Goal: Task Accomplishment & Management: Complete application form

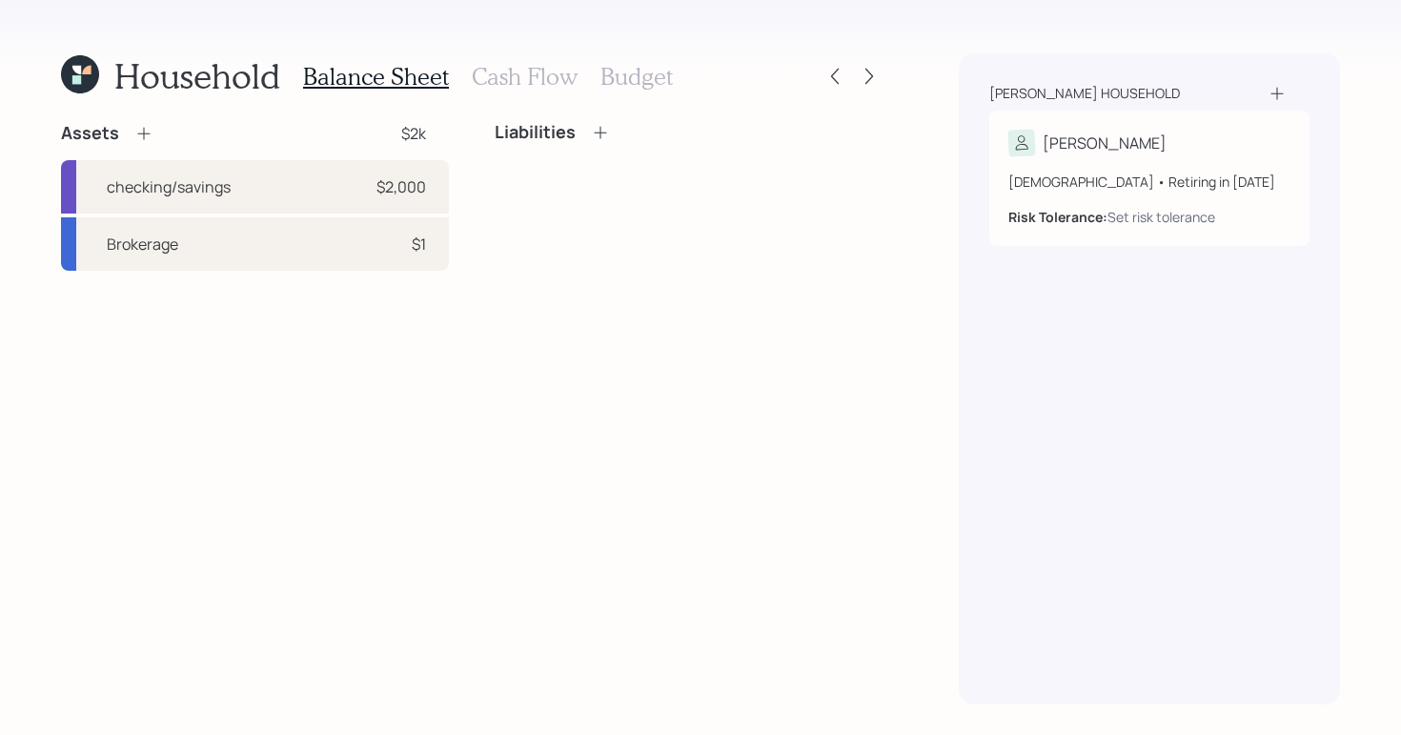
click at [830, 240] on div "Liabilities" at bounding box center [689, 196] width 388 height 149
click at [739, 300] on div "Assets $2k checking/savings $2,000 Brokerage $1 Liabilities" at bounding box center [472, 413] width 822 height 583
click at [597, 127] on icon at bounding box center [600, 132] width 19 height 19
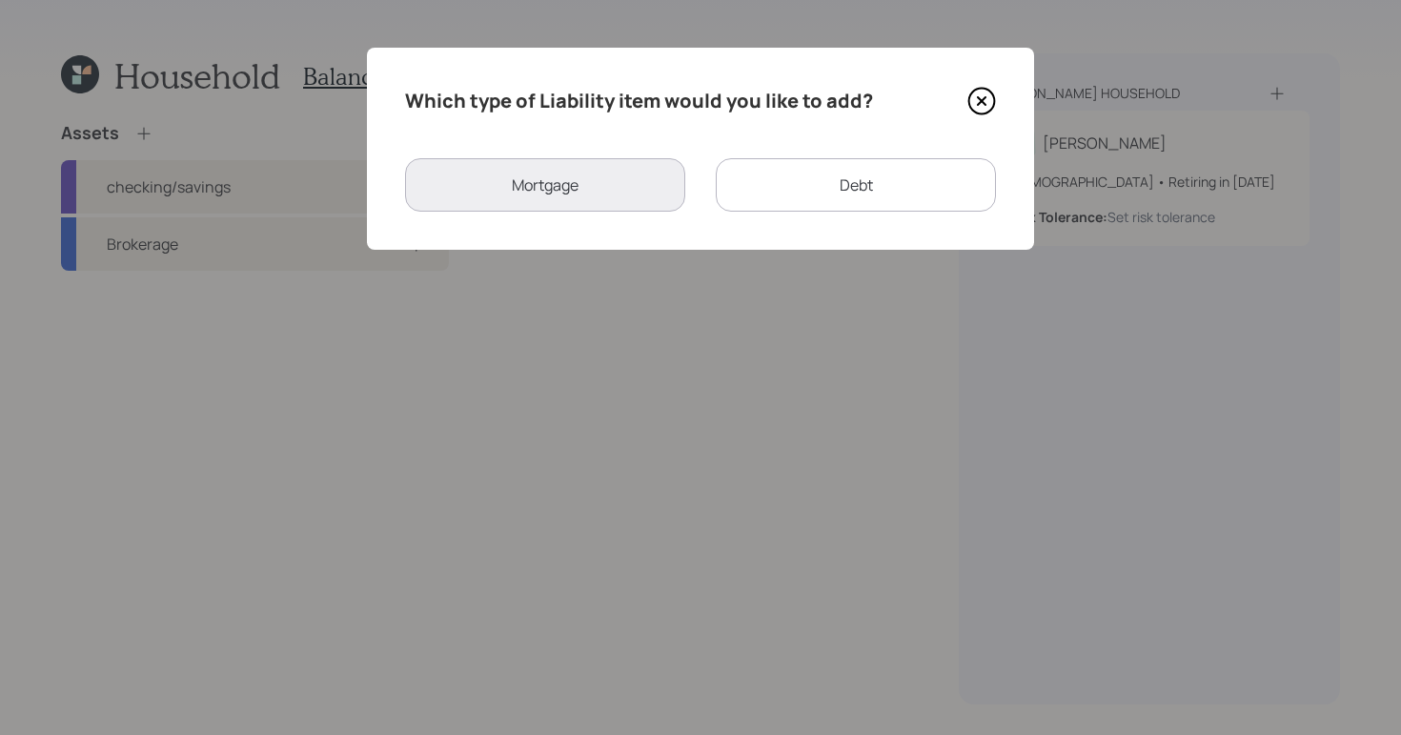
click at [804, 173] on div "Debt" at bounding box center [856, 184] width 280 height 53
select select "credit_card"
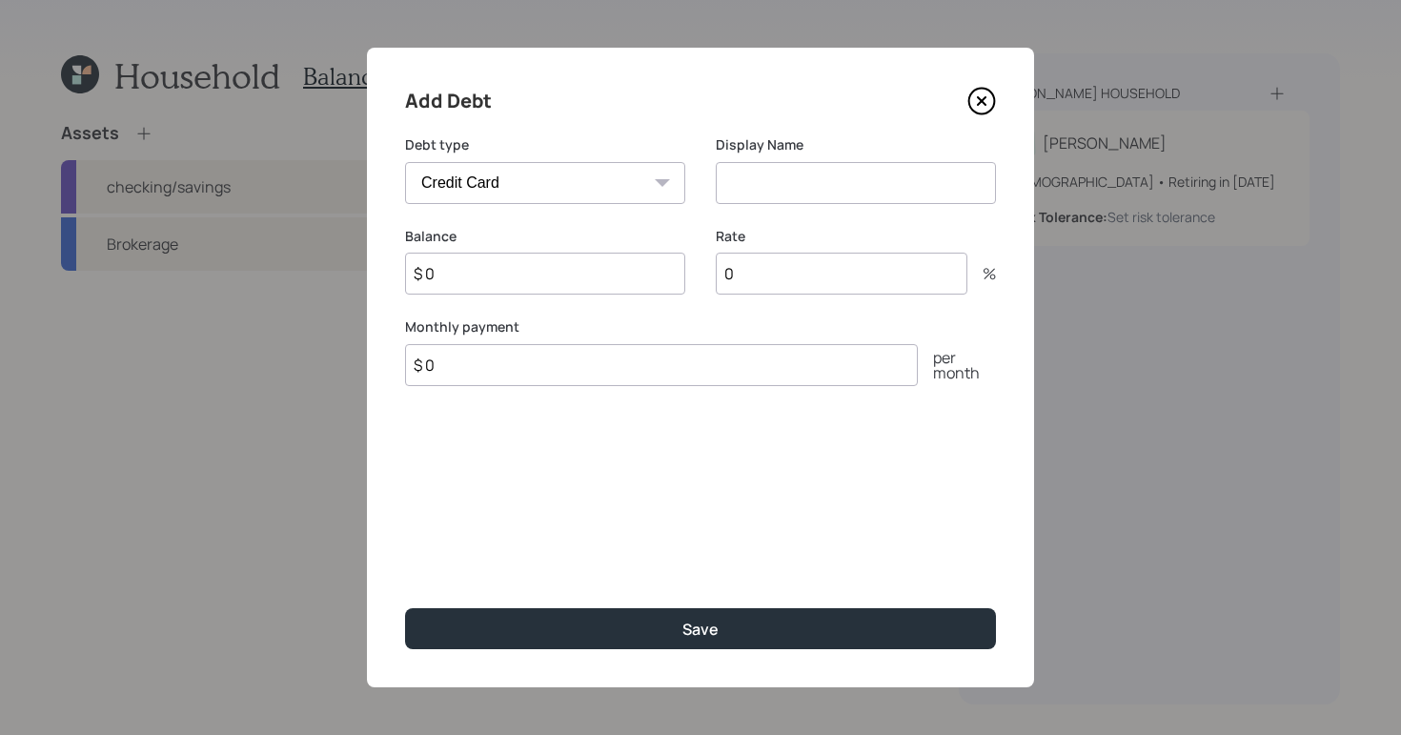
click at [870, 193] on input at bounding box center [856, 183] width 280 height 42
type input "Credit card Debt"
click at [521, 263] on input "$ 0" at bounding box center [545, 274] width 280 height 42
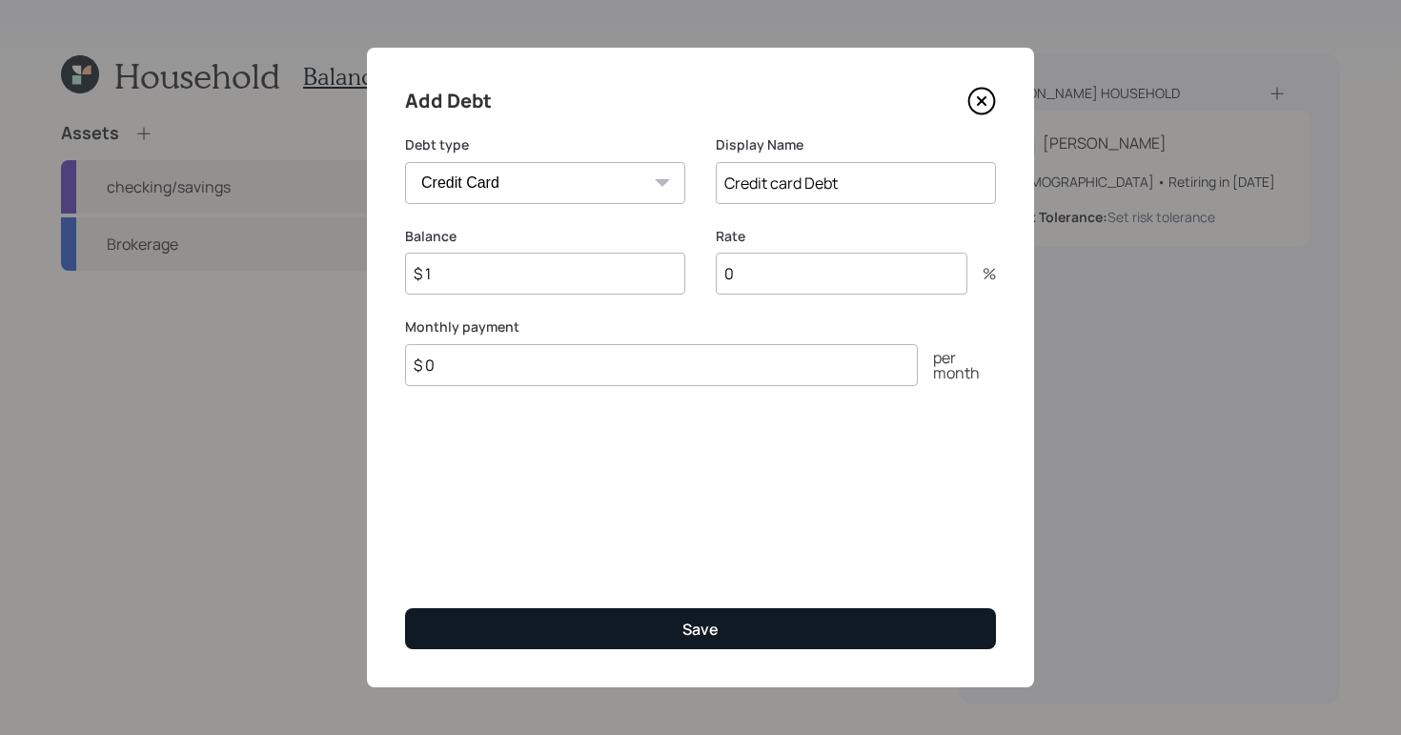
type input "$ 1"
click at [746, 618] on button "Save" at bounding box center [700, 628] width 591 height 41
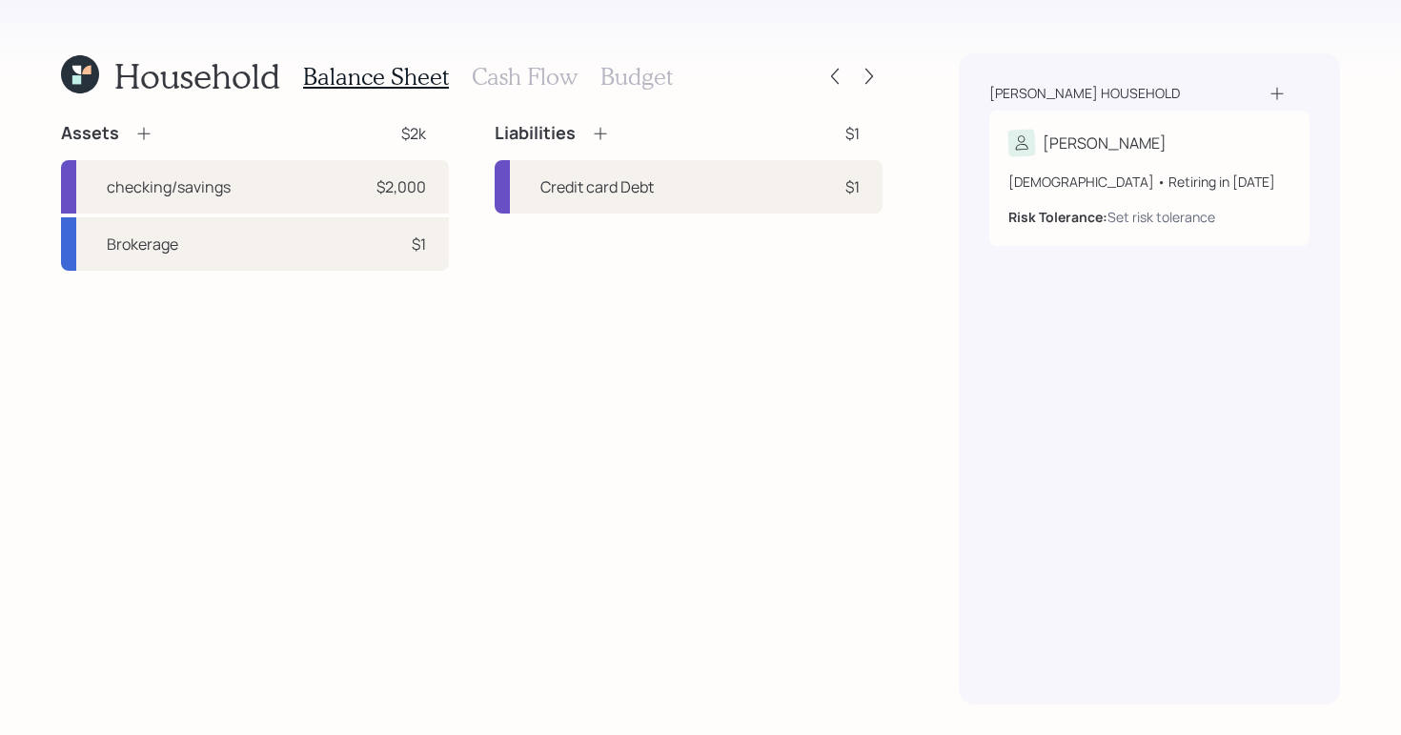
click at [139, 134] on icon at bounding box center [143, 133] width 19 height 19
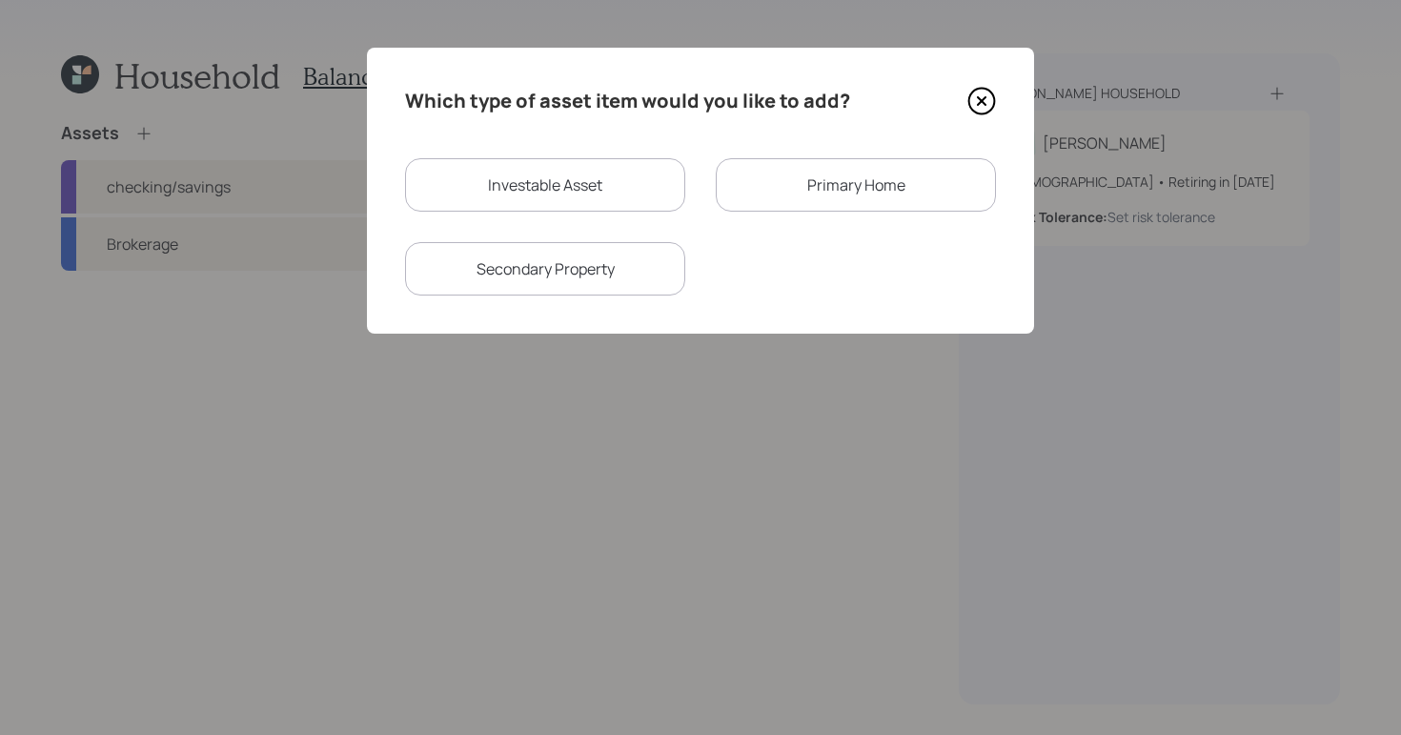
click at [549, 220] on div "Investable Asset Primary Home Secondary Property" at bounding box center [700, 226] width 591 height 137
click at [571, 197] on div "Investable Asset" at bounding box center [545, 184] width 280 height 53
select select "taxable"
select select "balanced"
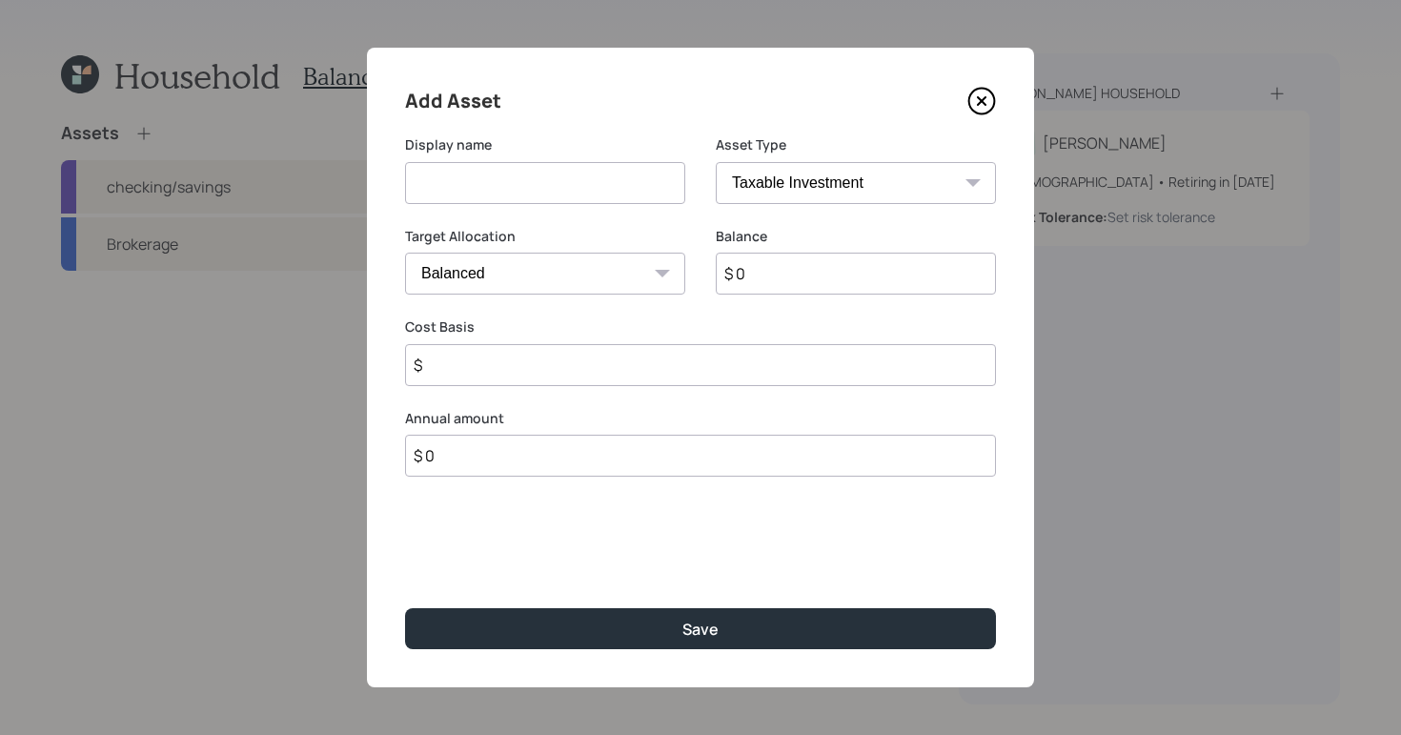
click at [634, 199] on input at bounding box center [545, 183] width 280 height 42
type input "I"
type input "Traditional IRA"
click at [833, 189] on select "SEP IRA IRA Roth IRA 401(k) Roth 401(k) 403(b) Roth 403(b) 457(b) Roth 457(b) H…" at bounding box center [856, 183] width 280 height 42
select select "ira"
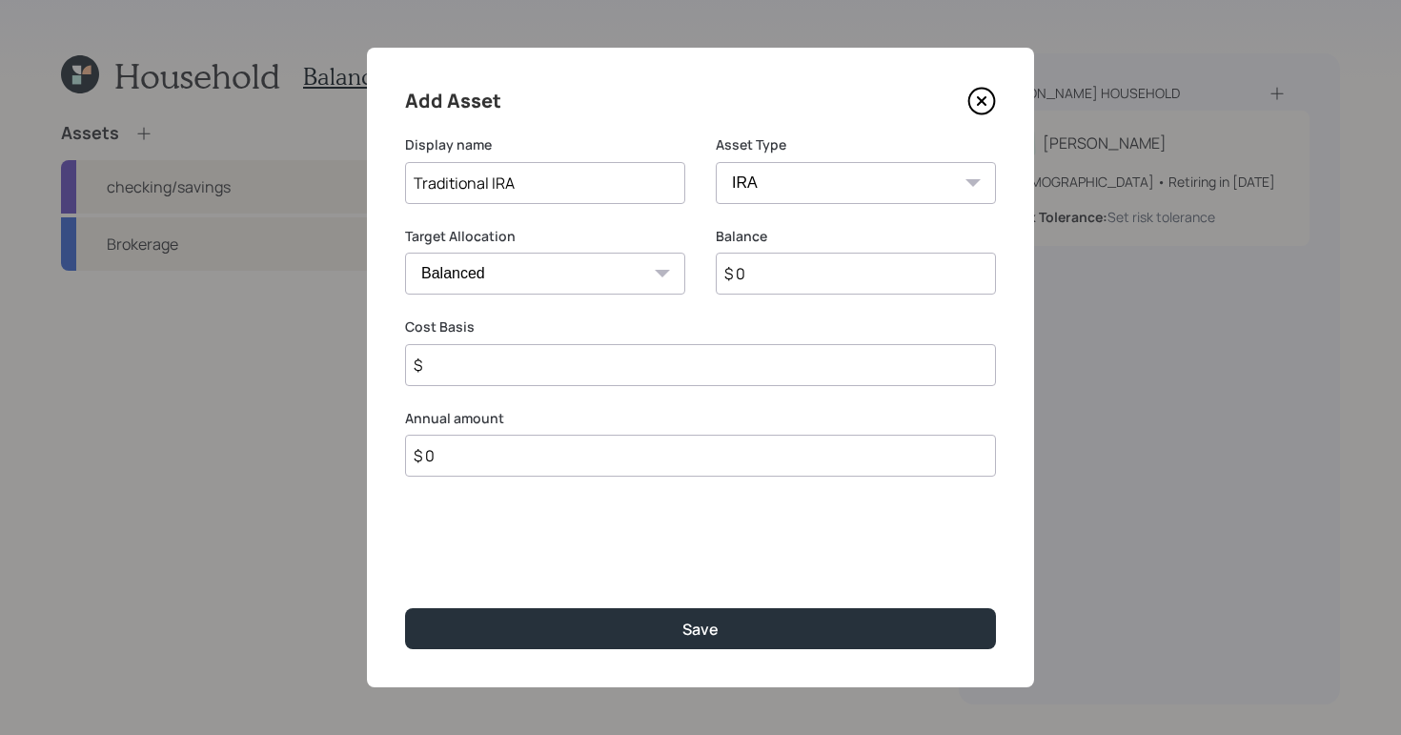
click at [716, 162] on select "SEP IRA IRA Roth IRA 401(k) Roth 401(k) 403(b) Roth 403(b) 457(b) Roth 457(b) H…" at bounding box center [856, 183] width 280 height 42
type input "$"
click at [860, 282] on input "$ 0" at bounding box center [856, 274] width 280 height 42
type input "$ 25,000"
click at [656, 359] on input "$" at bounding box center [700, 365] width 591 height 42
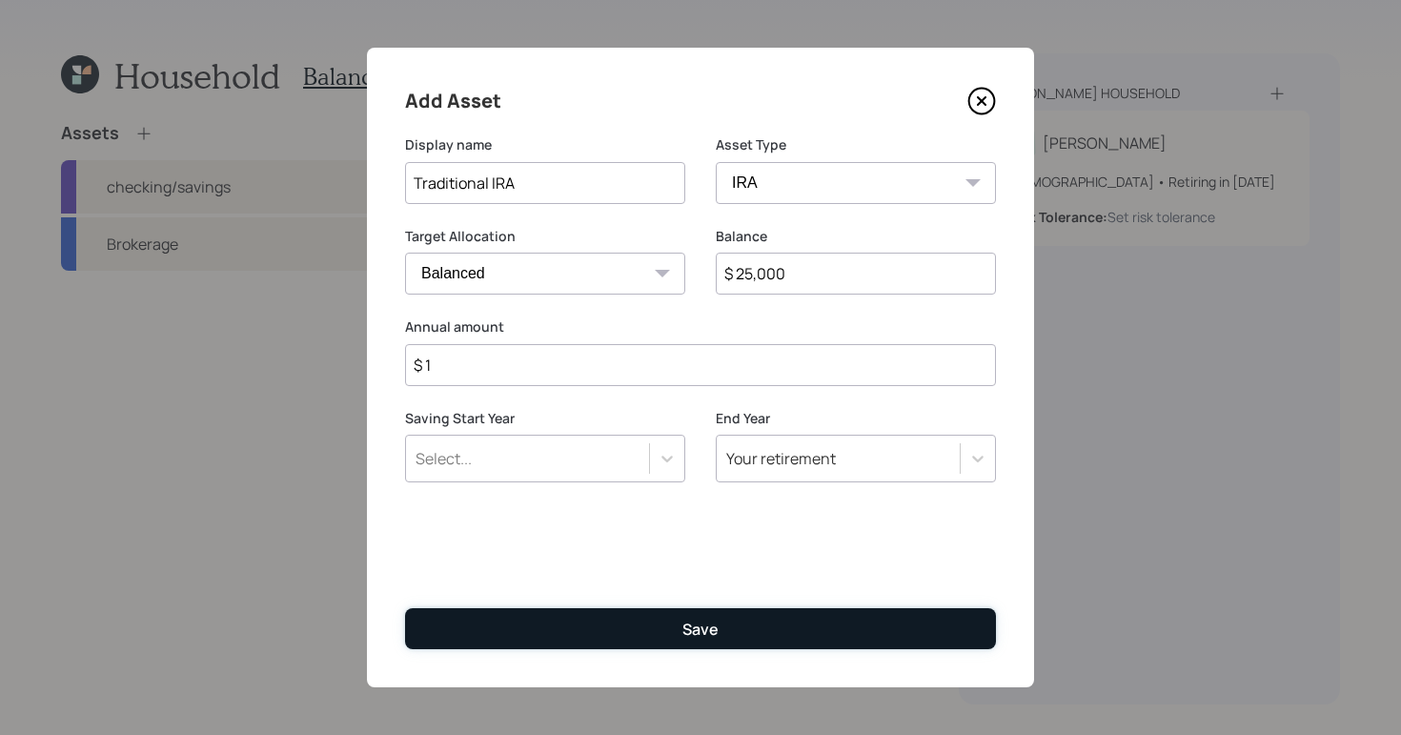
click at [790, 609] on button "Save" at bounding box center [700, 628] width 591 height 41
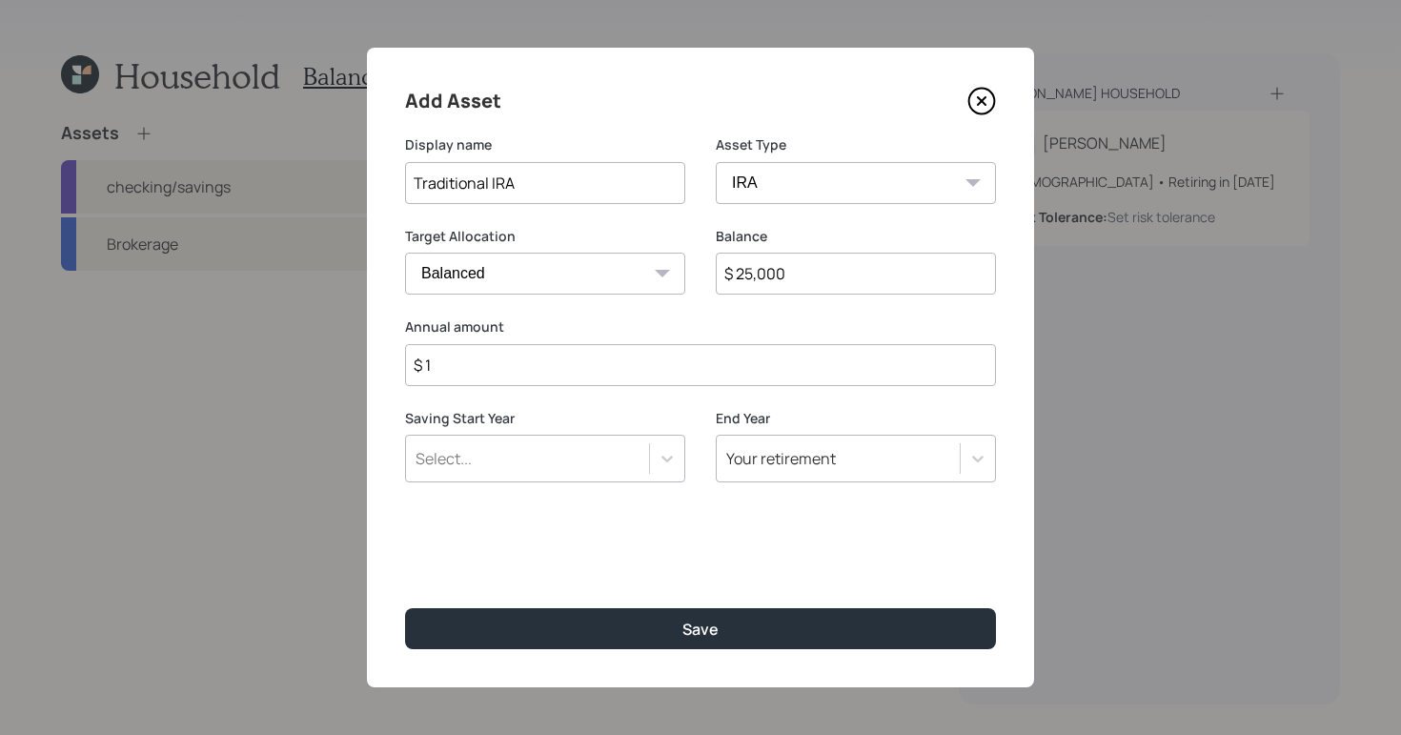
click at [537, 366] on input "$ 1" at bounding box center [700, 365] width 591 height 42
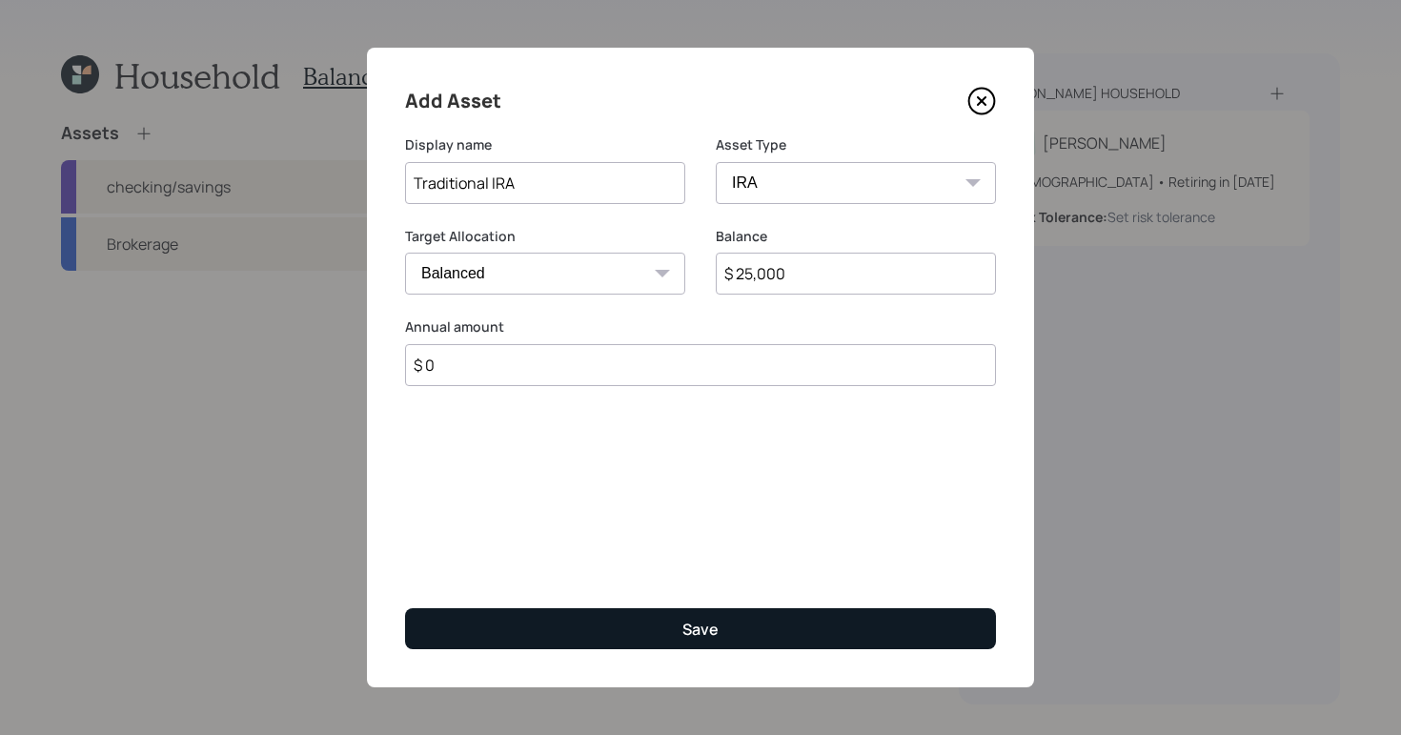
type input "$ 0"
click at [719, 622] on button "Save" at bounding box center [700, 628] width 591 height 41
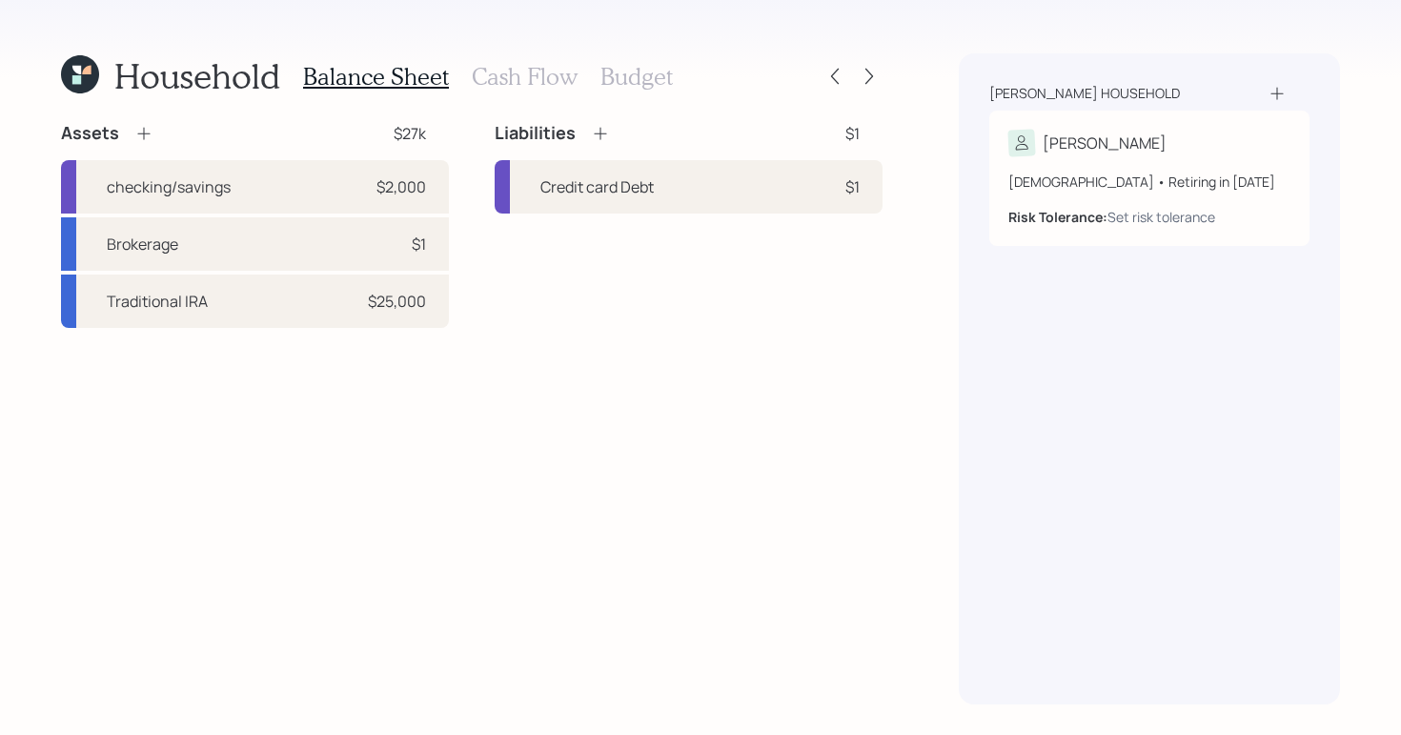
click at [151, 131] on icon at bounding box center [143, 133] width 19 height 19
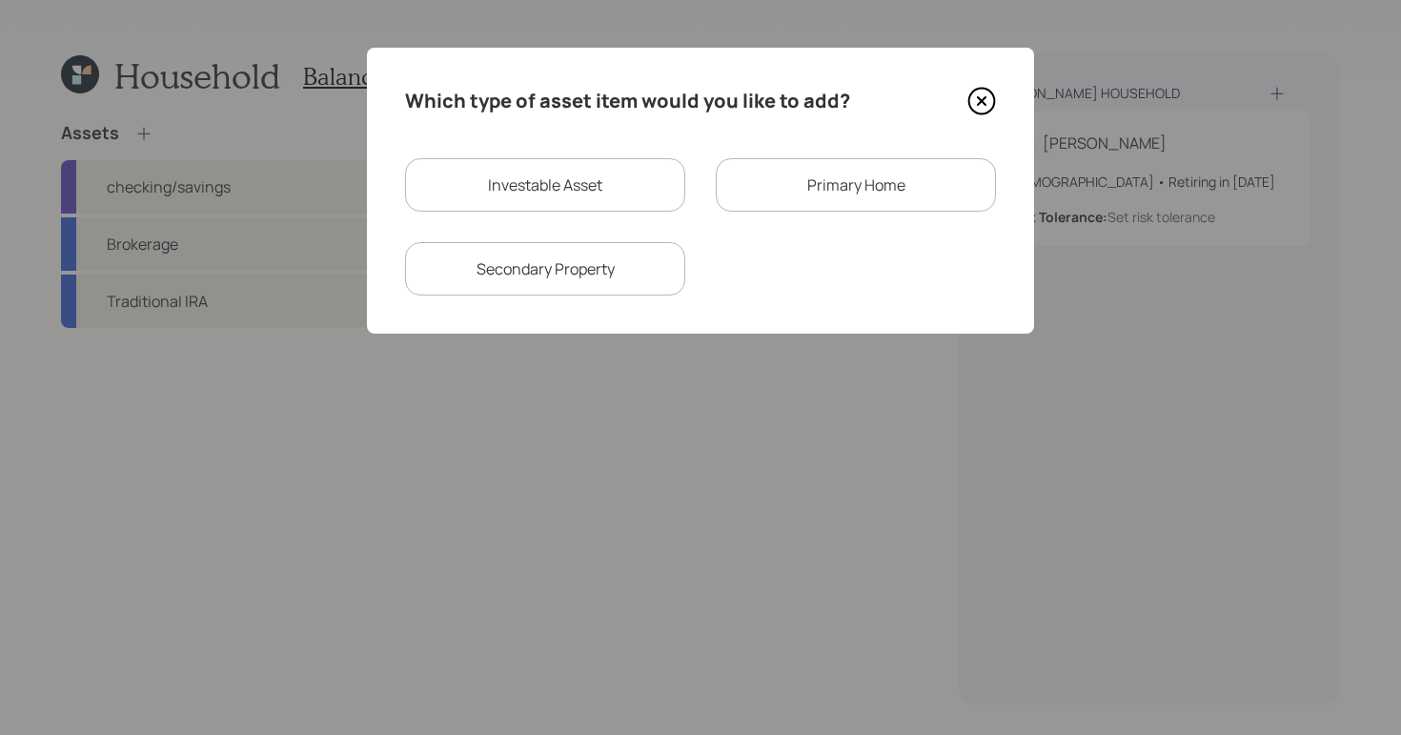
click at [806, 197] on div "Primary Home" at bounding box center [856, 184] width 280 height 53
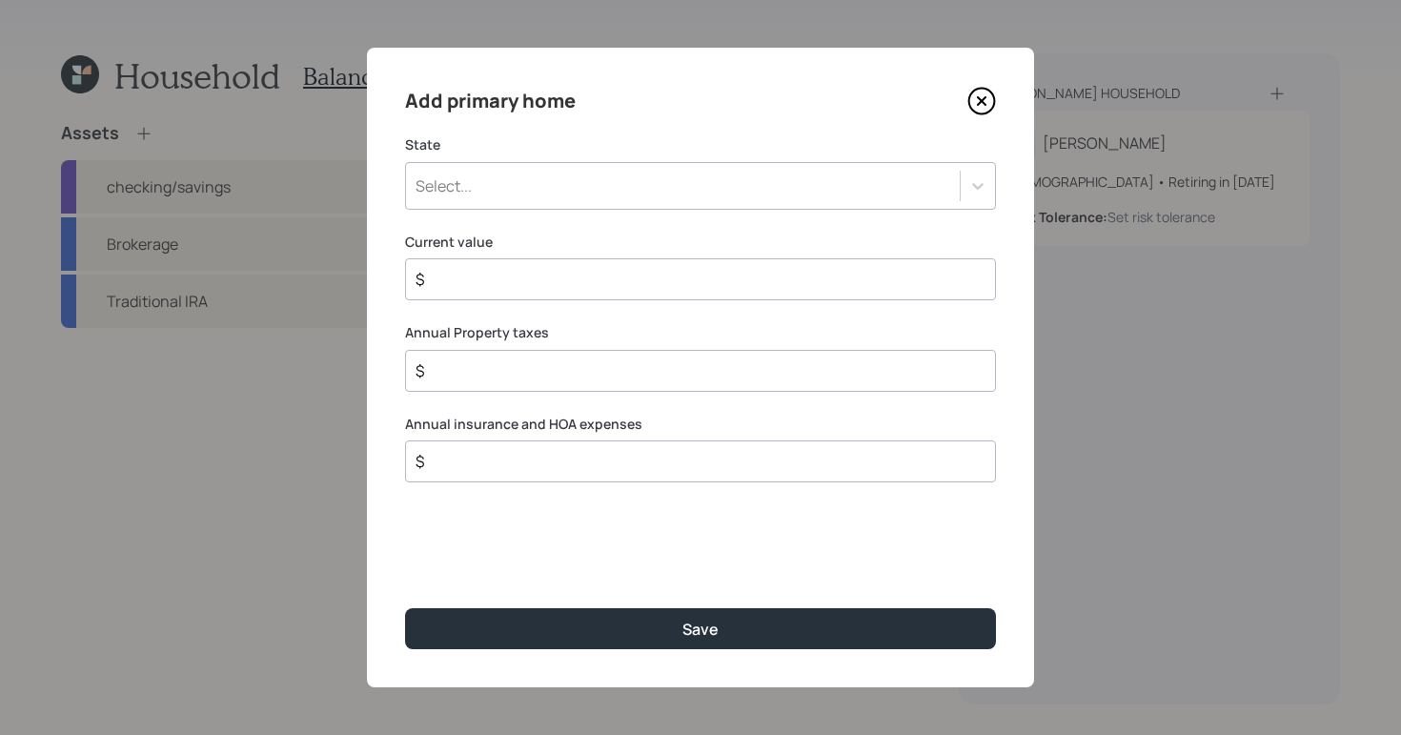
click at [585, 185] on div "Select..." at bounding box center [683, 186] width 554 height 32
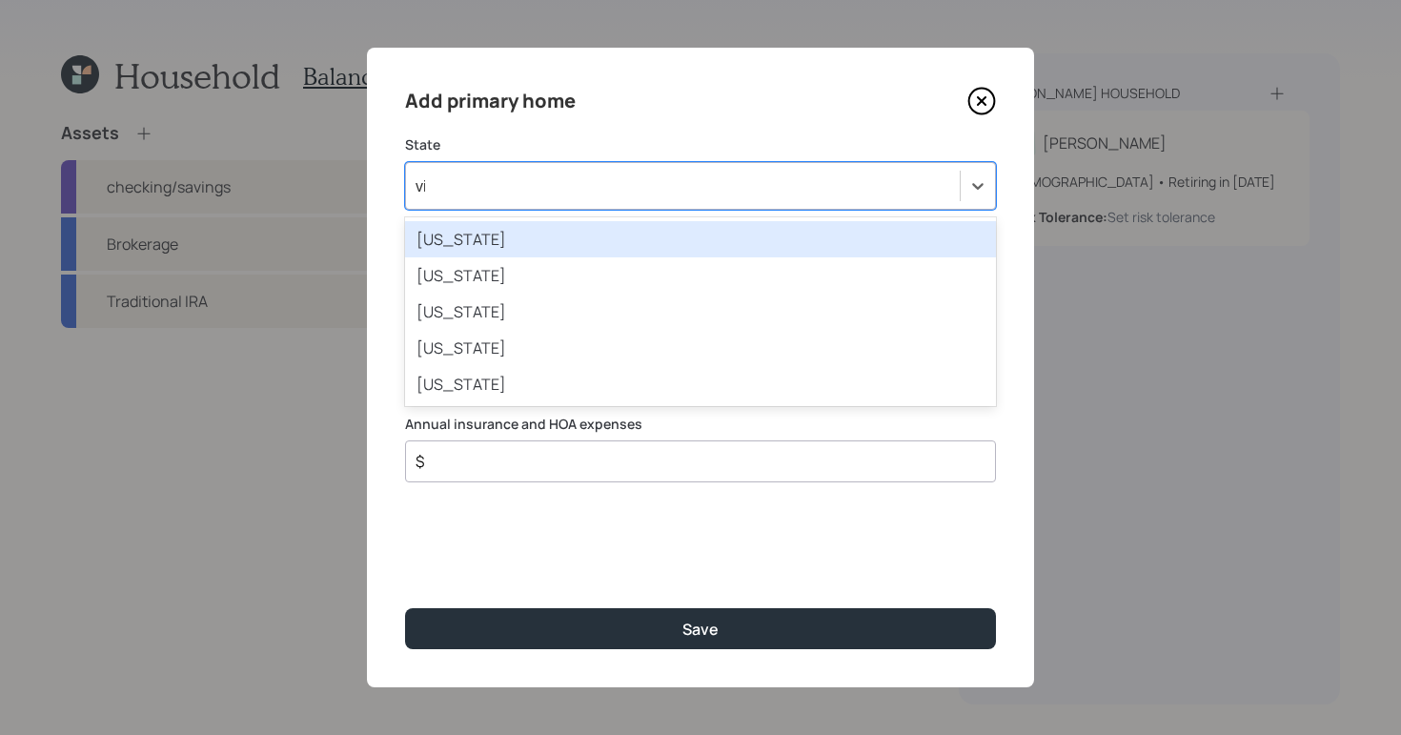
type input "vir"
click at [467, 236] on div "Virginia" at bounding box center [700, 239] width 591 height 36
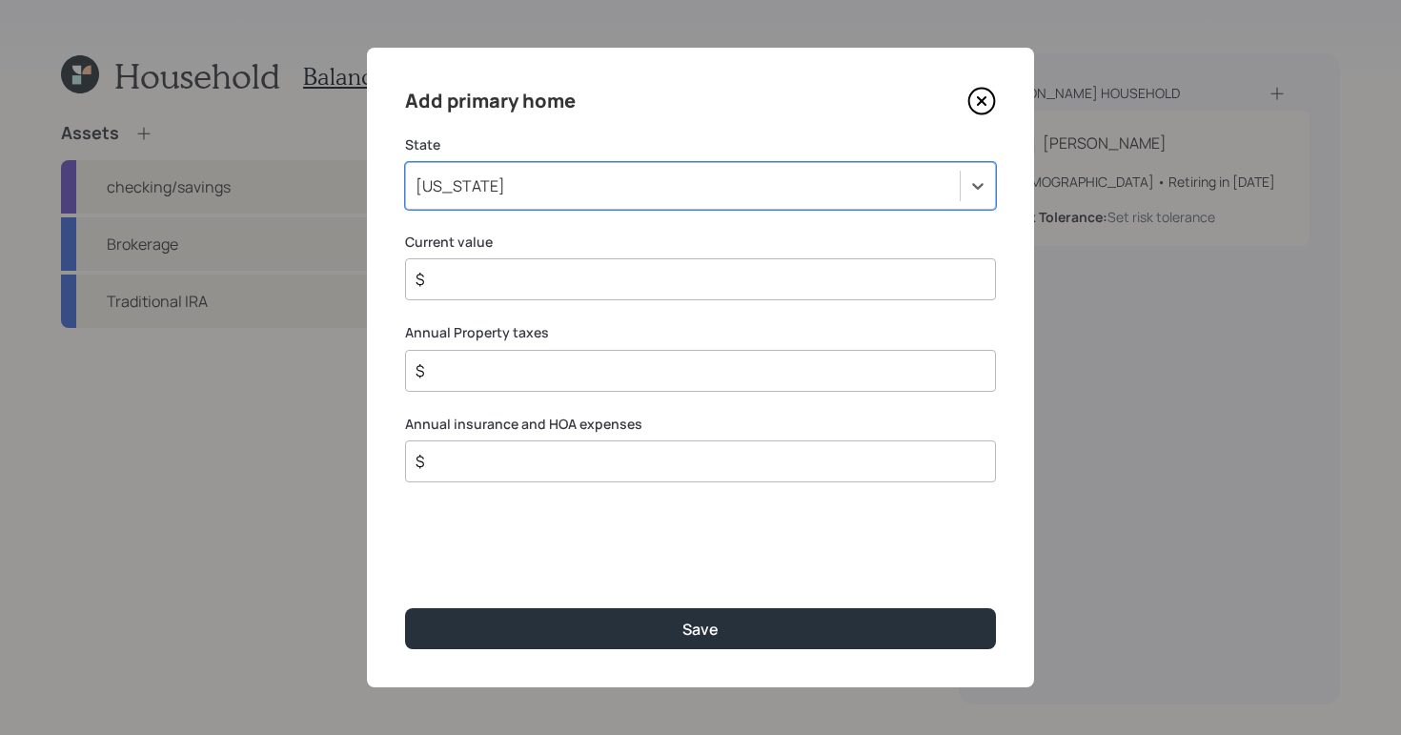
click at [624, 292] on div "$" at bounding box center [700, 279] width 591 height 42
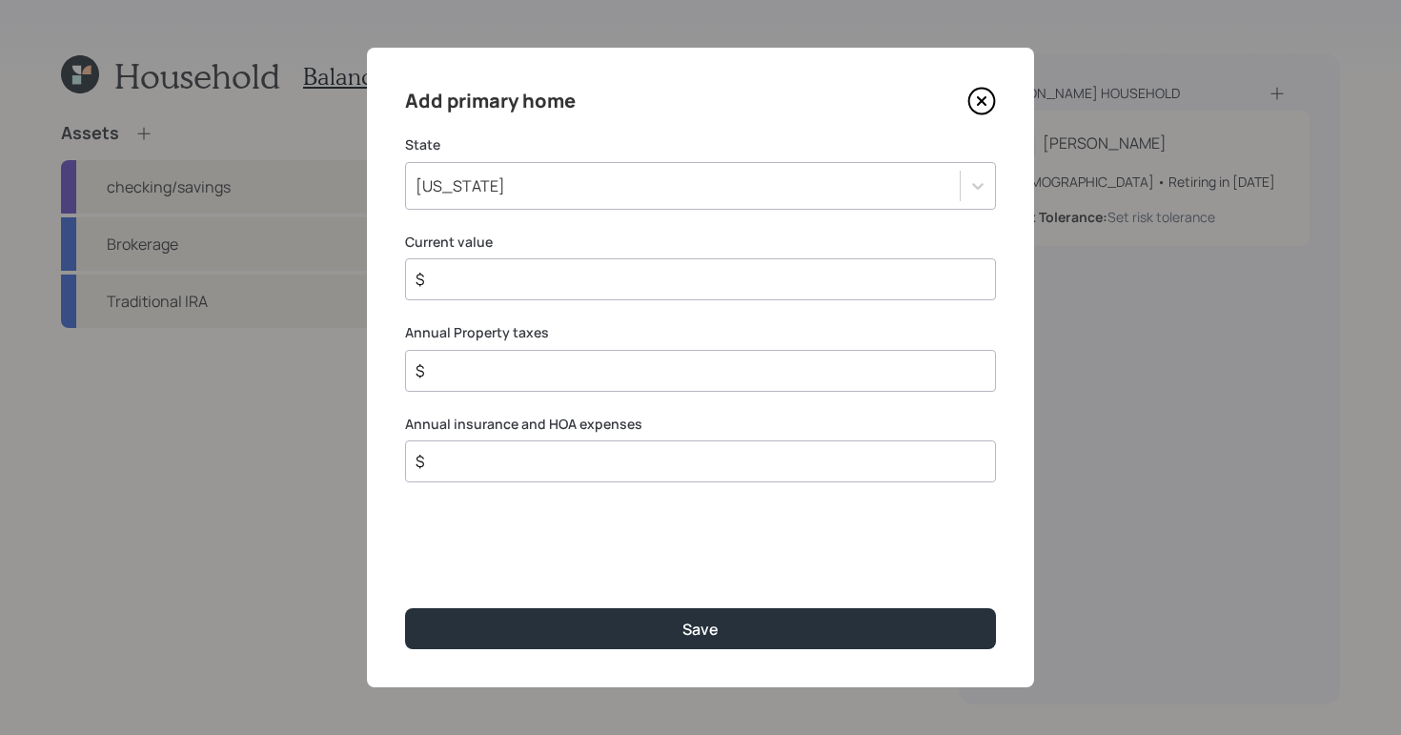
click at [624, 290] on input "$" at bounding box center [693, 279] width 559 height 23
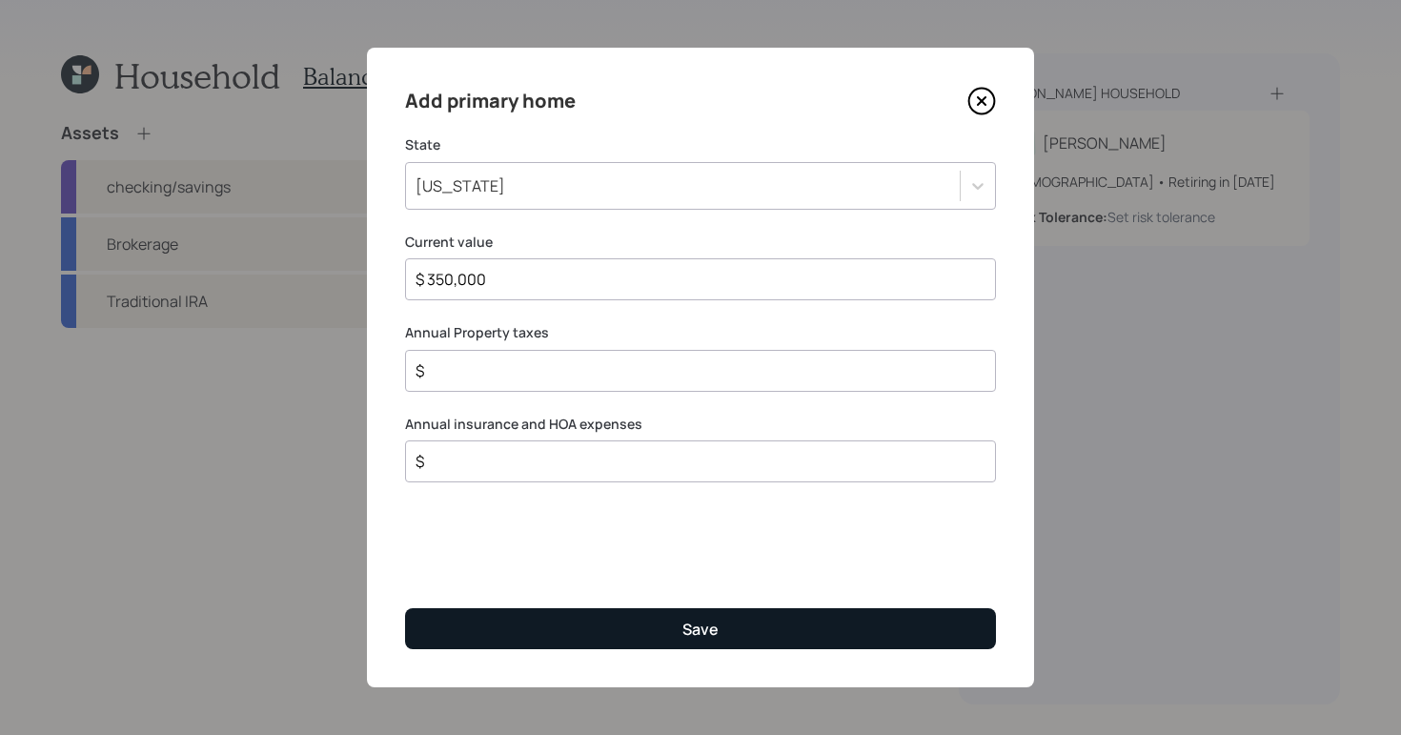
type input "$ 350,000"
click at [726, 635] on button "Save" at bounding box center [700, 628] width 591 height 41
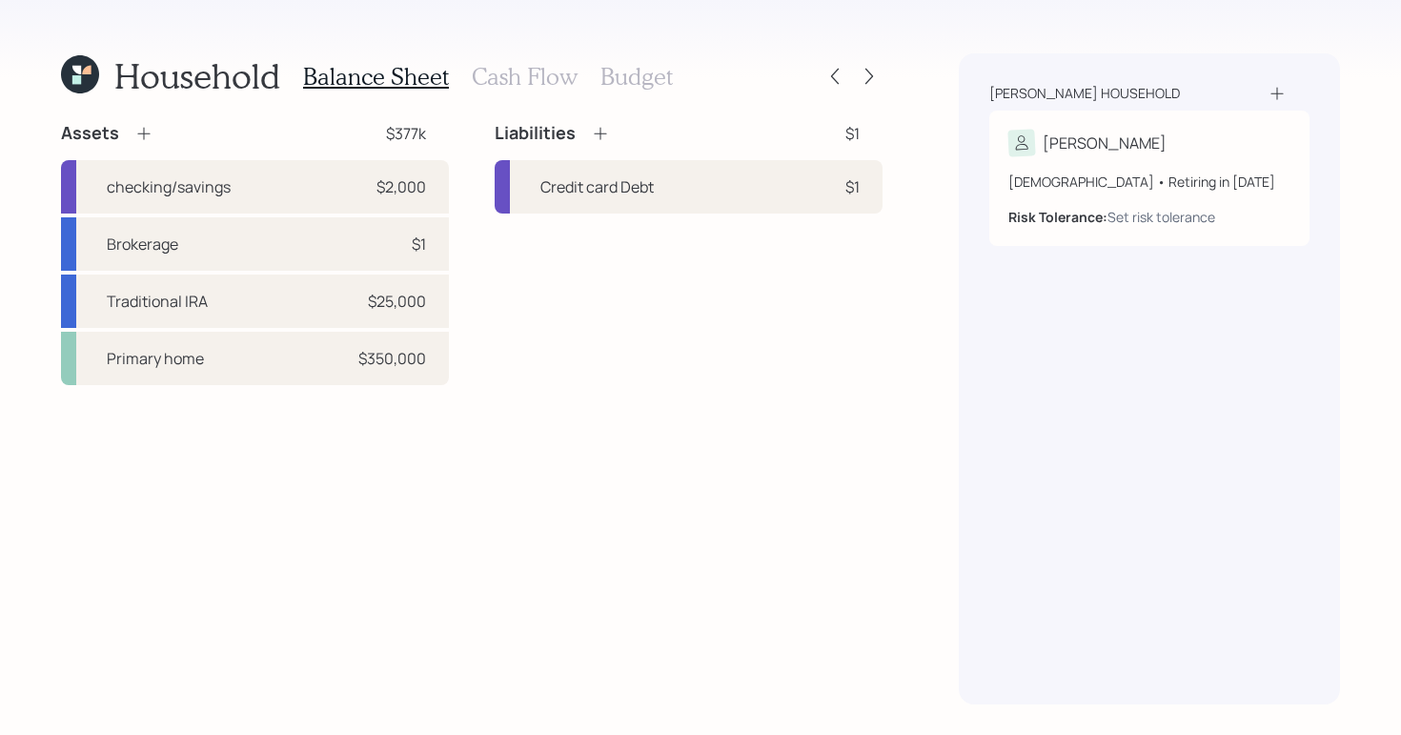
click at [601, 138] on icon at bounding box center [600, 133] width 19 height 19
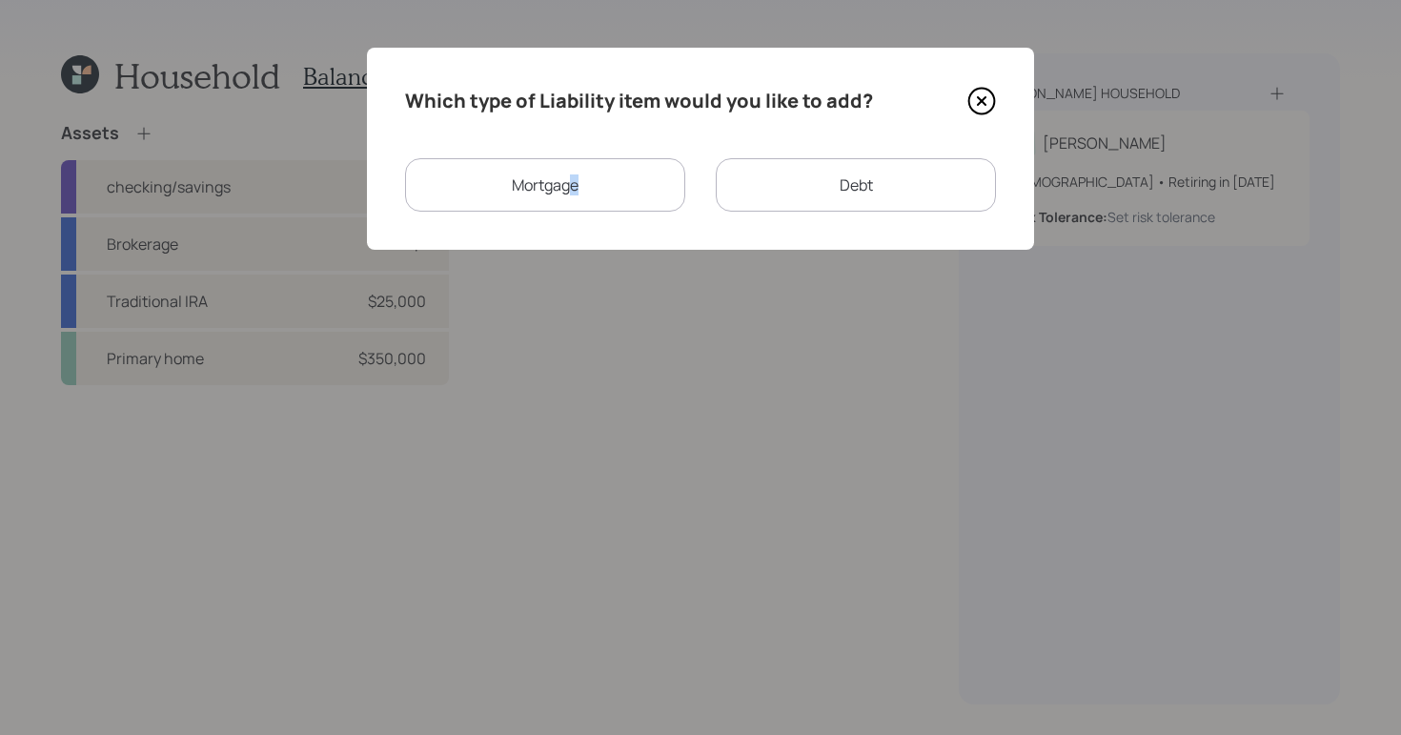
click at [571, 194] on div "Mortgage" at bounding box center [545, 184] width 280 height 53
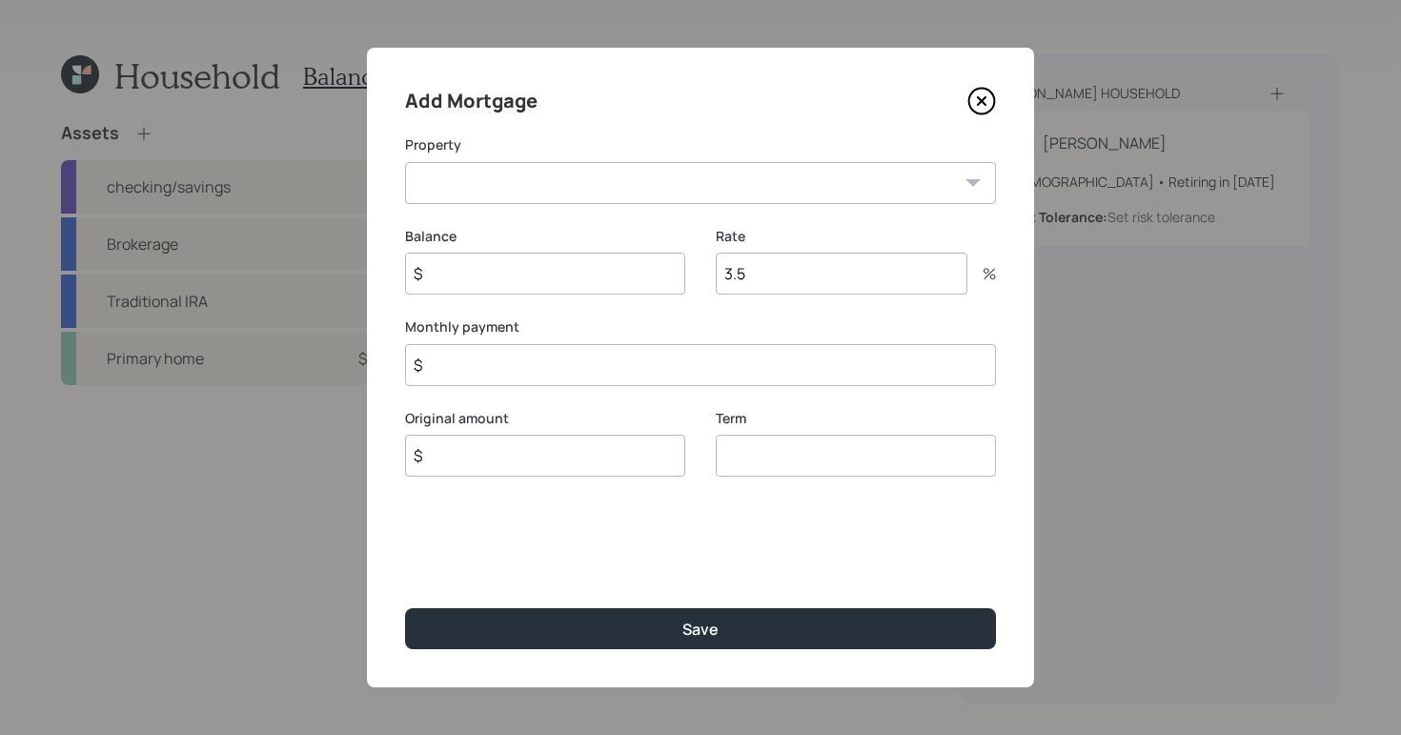
click at [656, 190] on select "VA Primary home" at bounding box center [700, 183] width 591 height 42
select select "51eaa186-739f-40a8-a4da-b3c6f133b834"
click at [405, 162] on select "VA Primary home" at bounding box center [700, 183] width 591 height 42
click at [665, 352] on input "$" at bounding box center [700, 365] width 591 height 42
type input "$ 761"
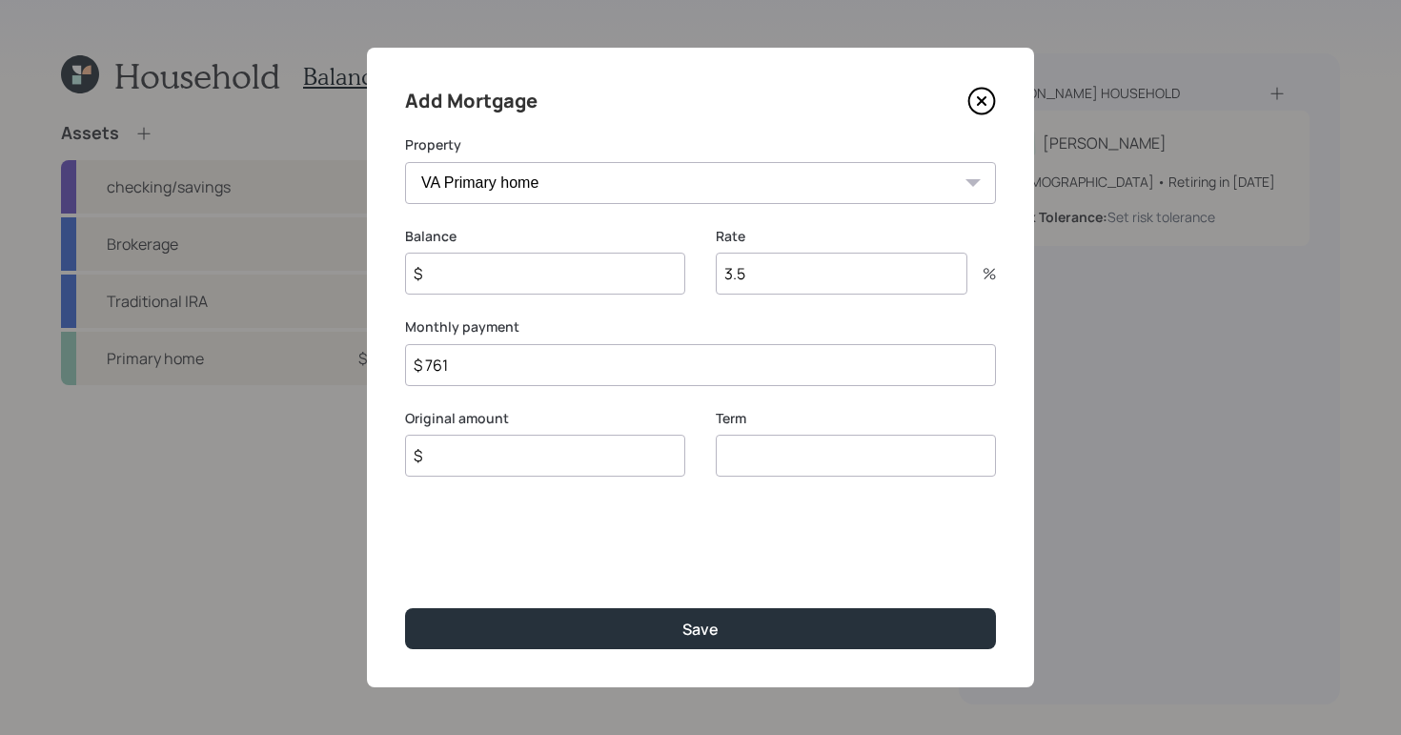
click at [833, 656] on div "Add Mortgage Property VA Primary home Balance $ Rate 3.5 % Monthly payment $ 76…" at bounding box center [700, 368] width 667 height 640
click at [894, 474] on input "number" at bounding box center [856, 456] width 280 height 42
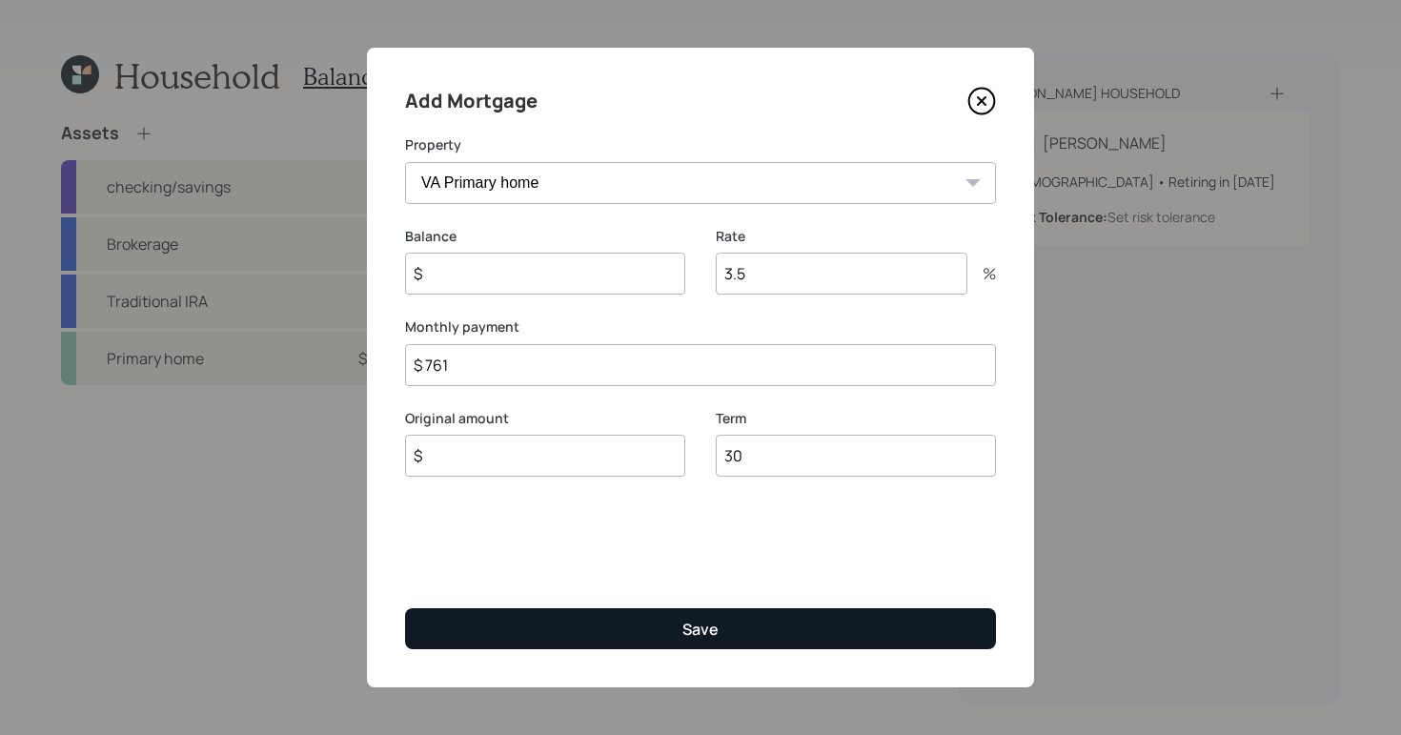
type input "30"
click at [751, 625] on button "Save" at bounding box center [700, 628] width 591 height 41
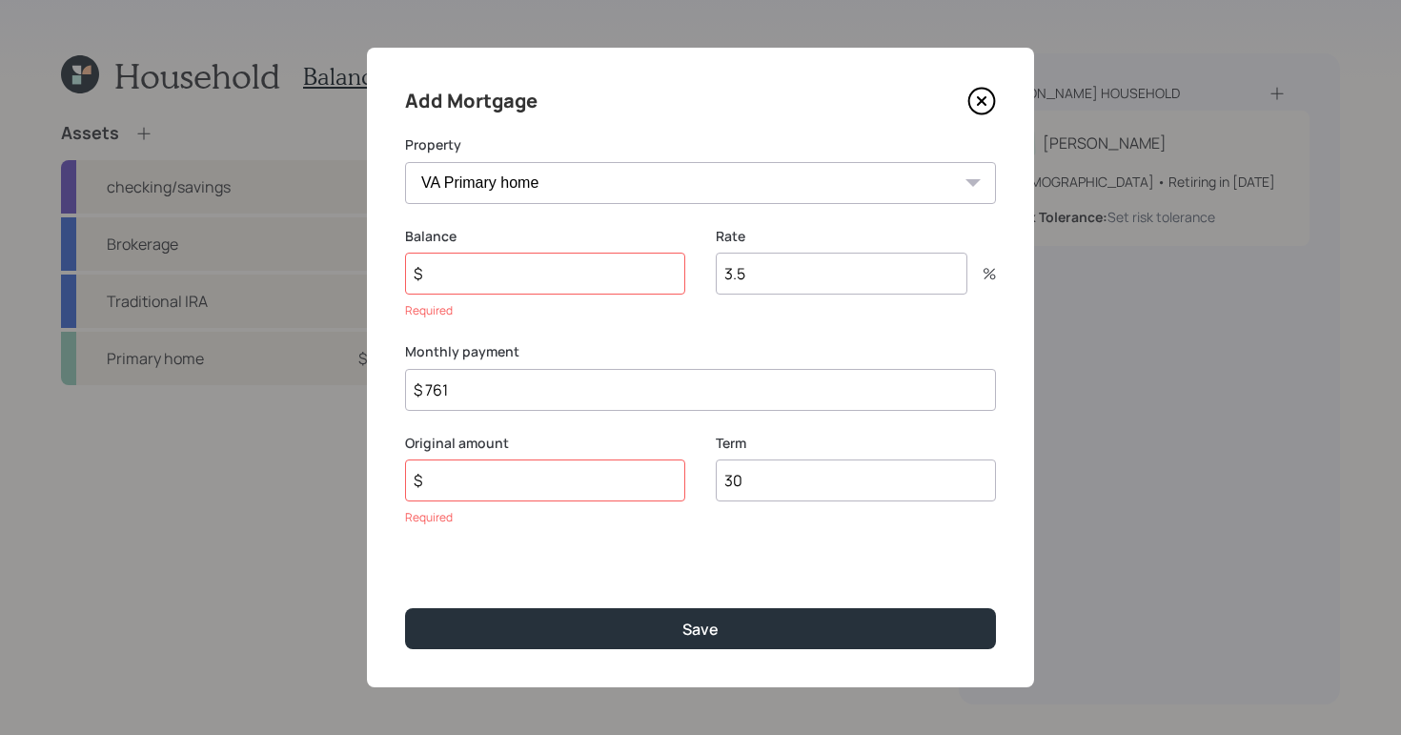
click at [480, 292] on input "$" at bounding box center [545, 274] width 280 height 42
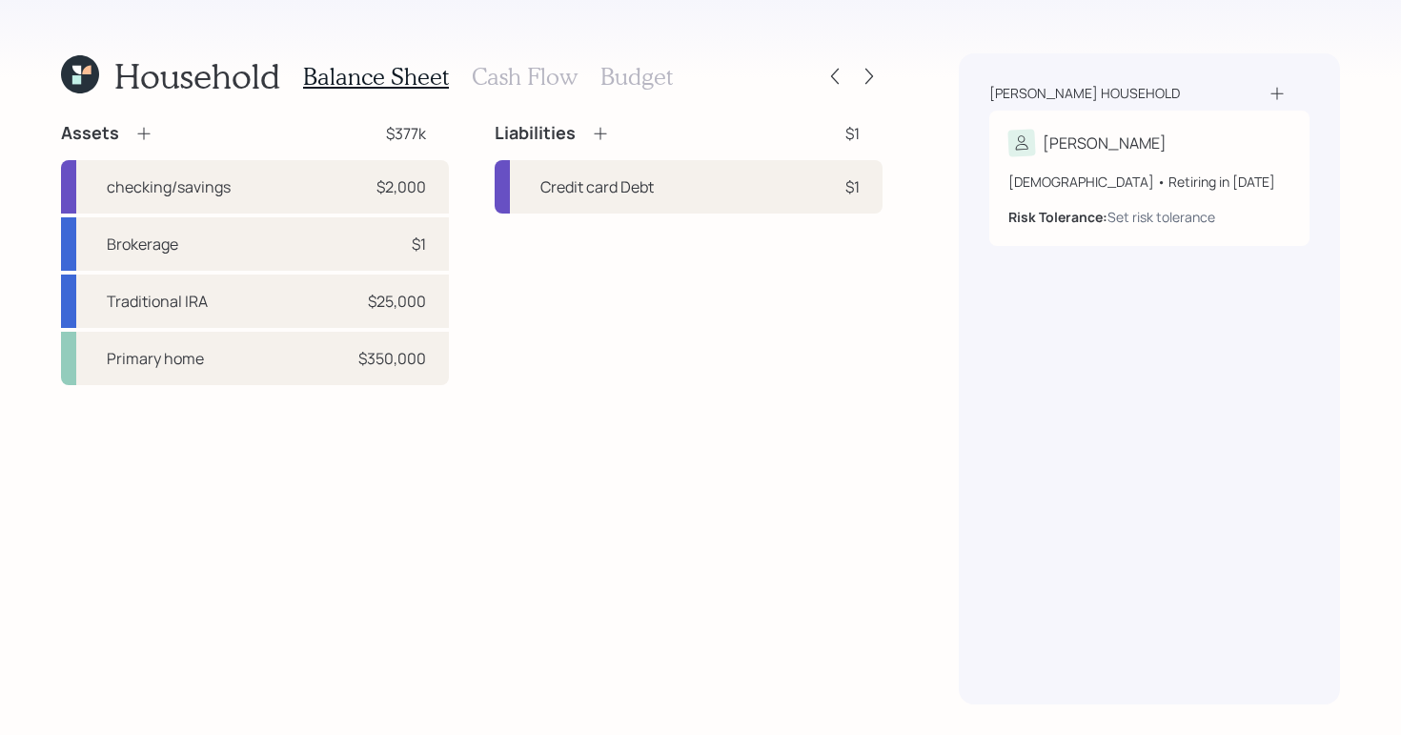
click at [608, 135] on icon at bounding box center [600, 133] width 19 height 19
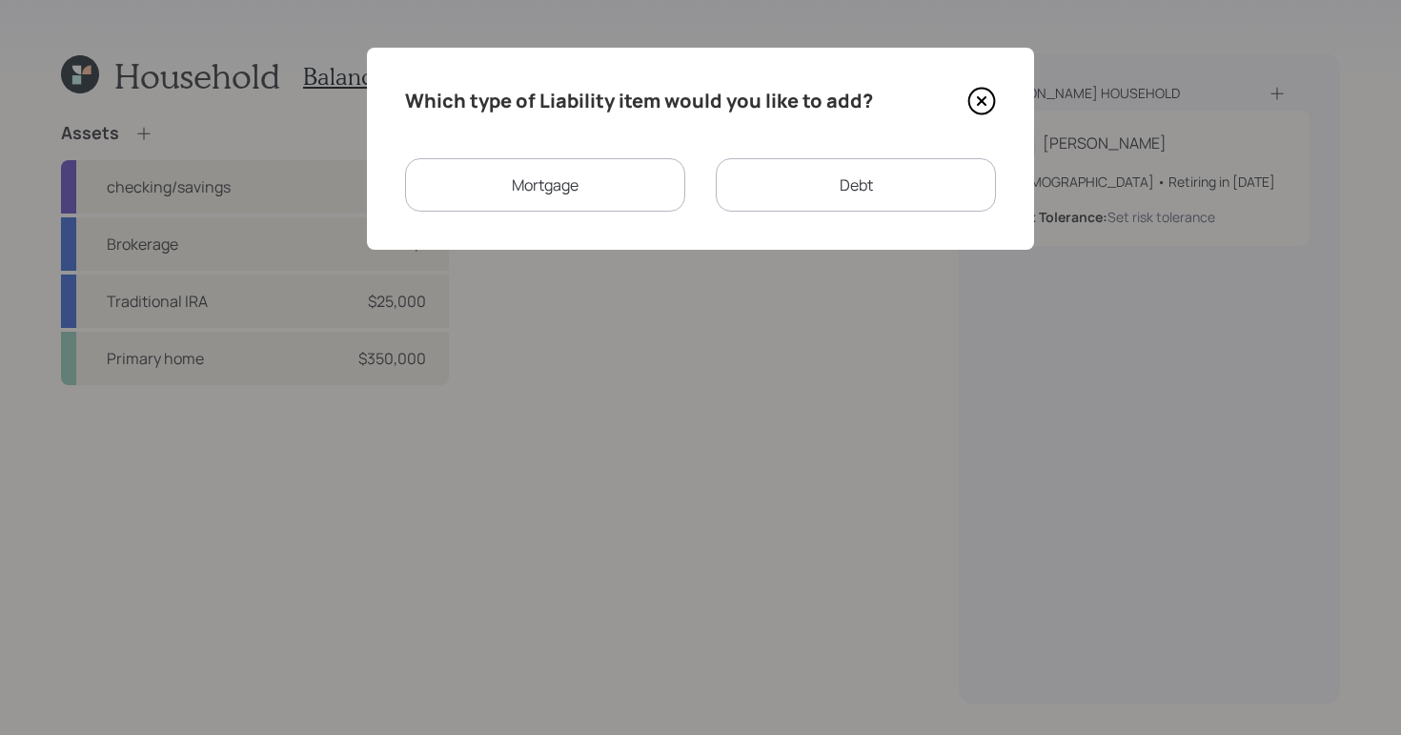
click at [569, 184] on div "Mortgage" at bounding box center [545, 184] width 280 height 53
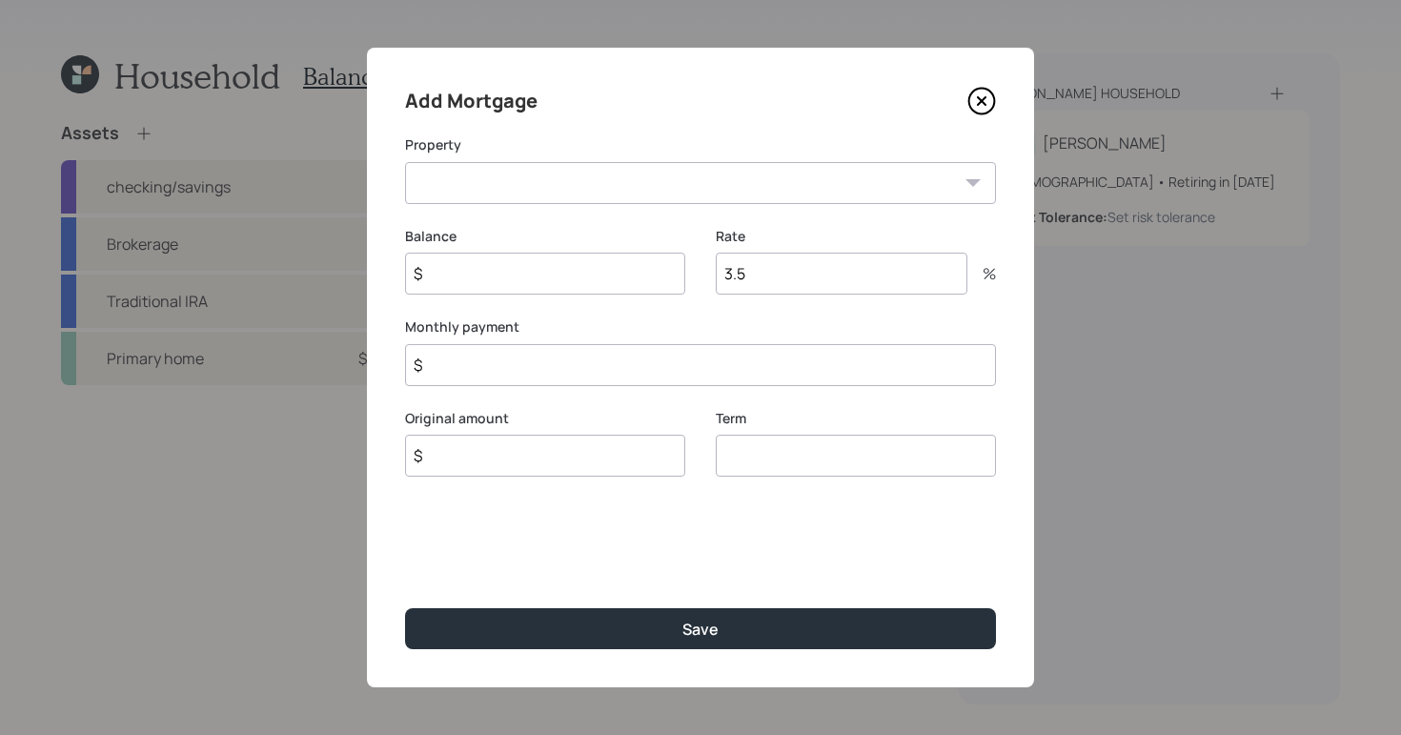
click at [581, 193] on select "VA Primary home" at bounding box center [700, 183] width 591 height 42
select select "51eaa186-739f-40a8-a4da-b3c6f133b834"
click at [405, 162] on select "VA Primary home" at bounding box center [700, 183] width 591 height 42
click at [595, 276] on input "$" at bounding box center [545, 274] width 280 height 42
click at [544, 377] on input "$" at bounding box center [700, 365] width 591 height 42
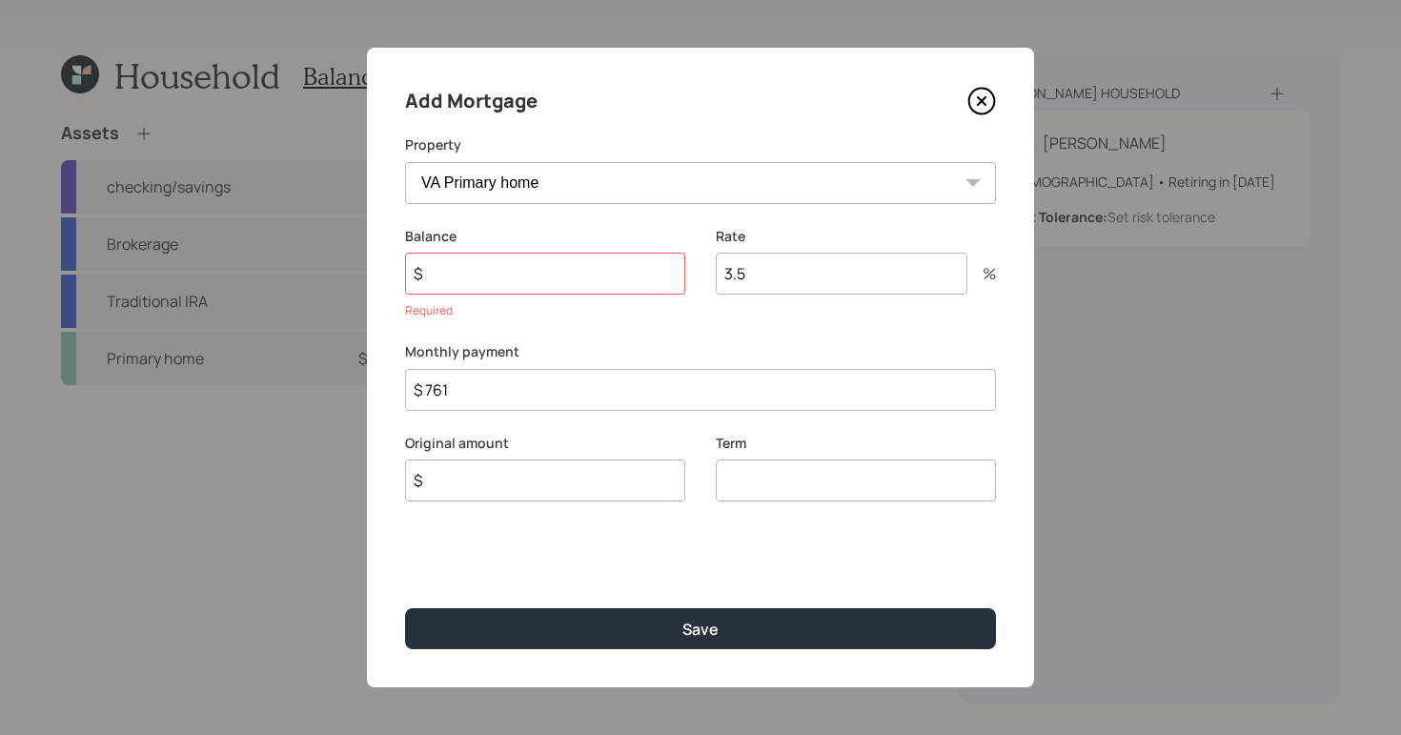
type input "$ 761"
click at [535, 267] on input "$" at bounding box center [545, 274] width 280 height 42
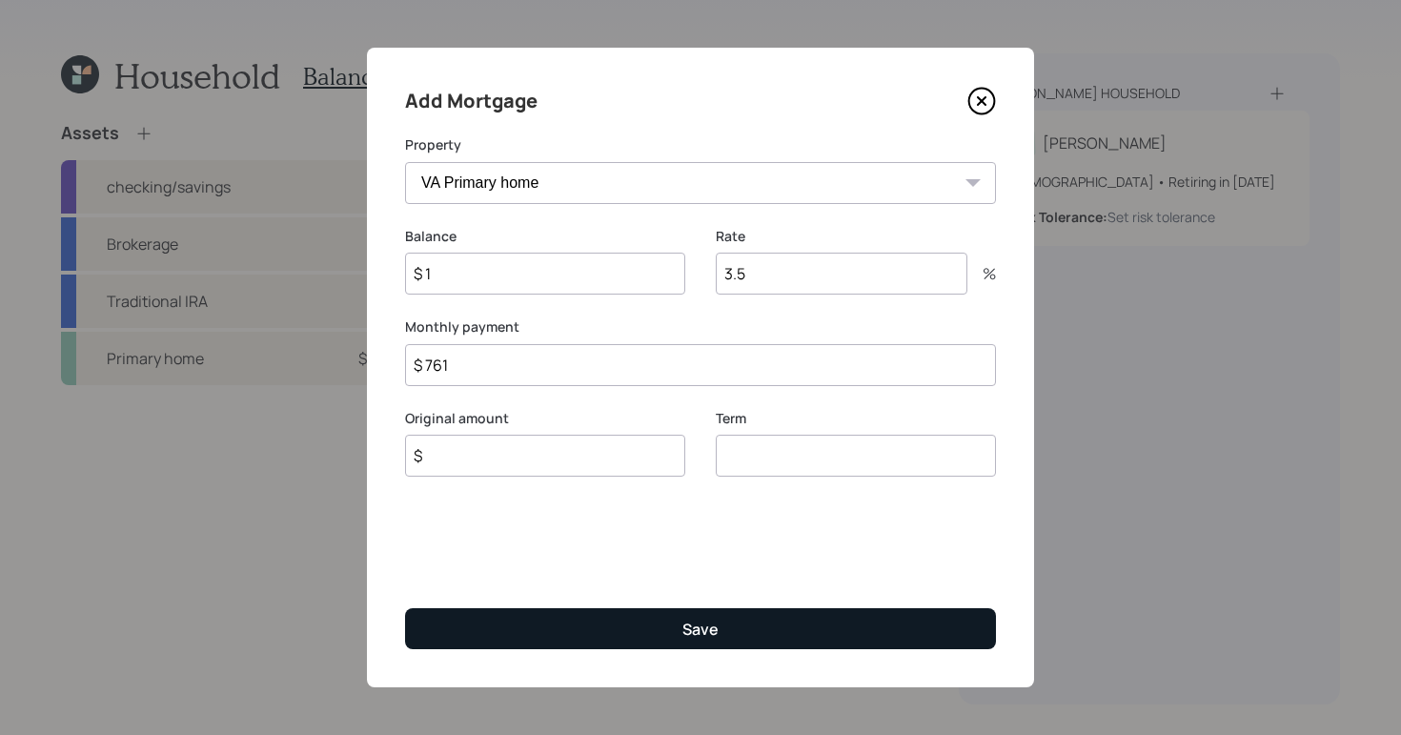
type input "$ 1"
click at [727, 617] on button "Save" at bounding box center [700, 628] width 591 height 41
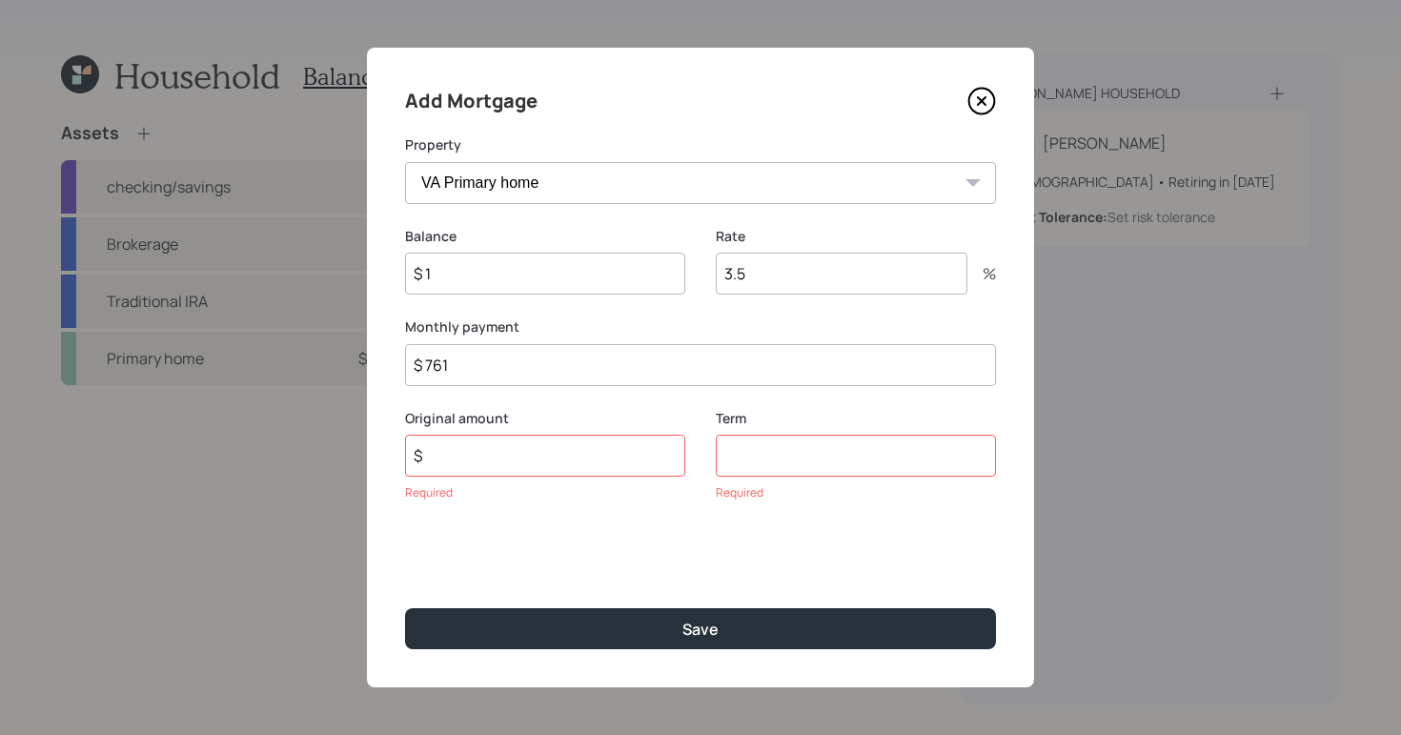
click at [539, 466] on input "$" at bounding box center [545, 456] width 280 height 42
click at [769, 460] on input "number" at bounding box center [856, 456] width 280 height 42
type input "30"
click at [575, 461] on input "$" at bounding box center [545, 456] width 280 height 42
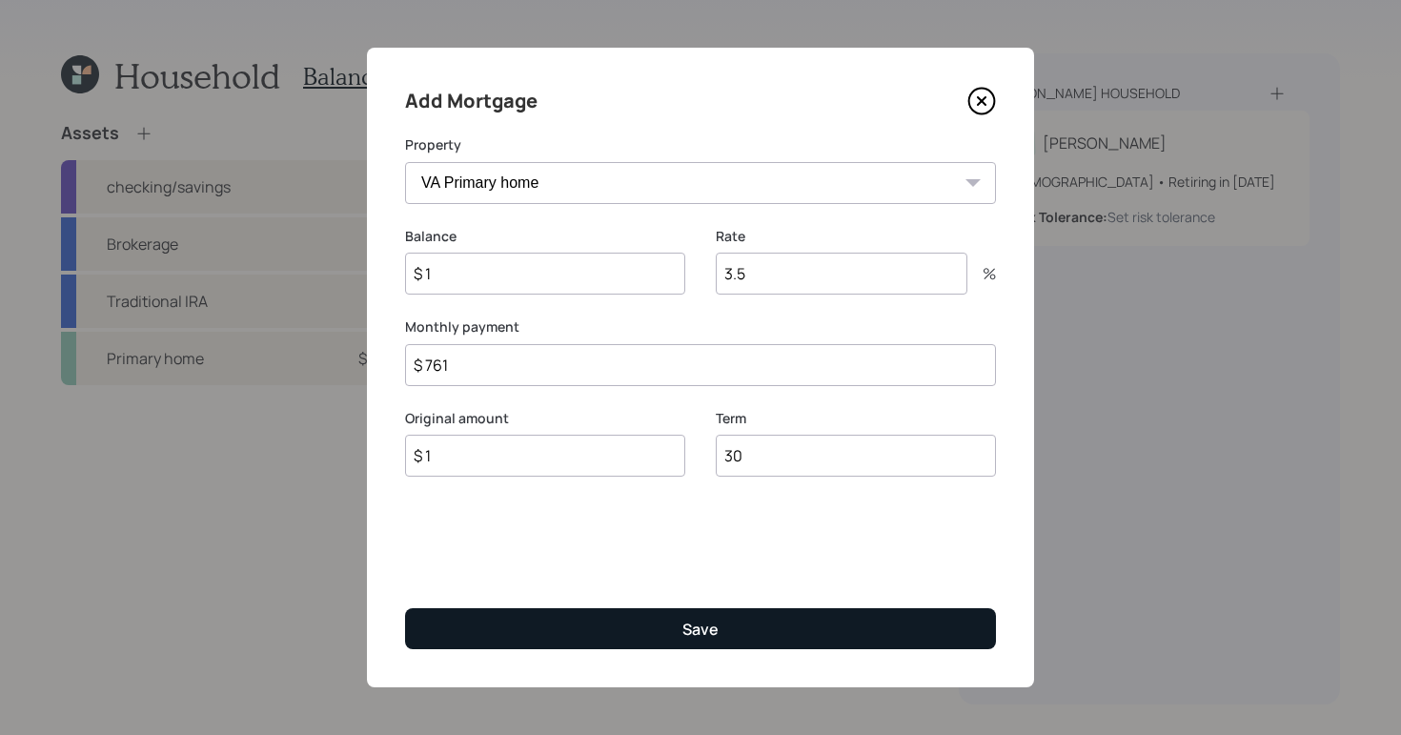
type input "$ 1"
click at [761, 629] on button "Save" at bounding box center [700, 628] width 591 height 41
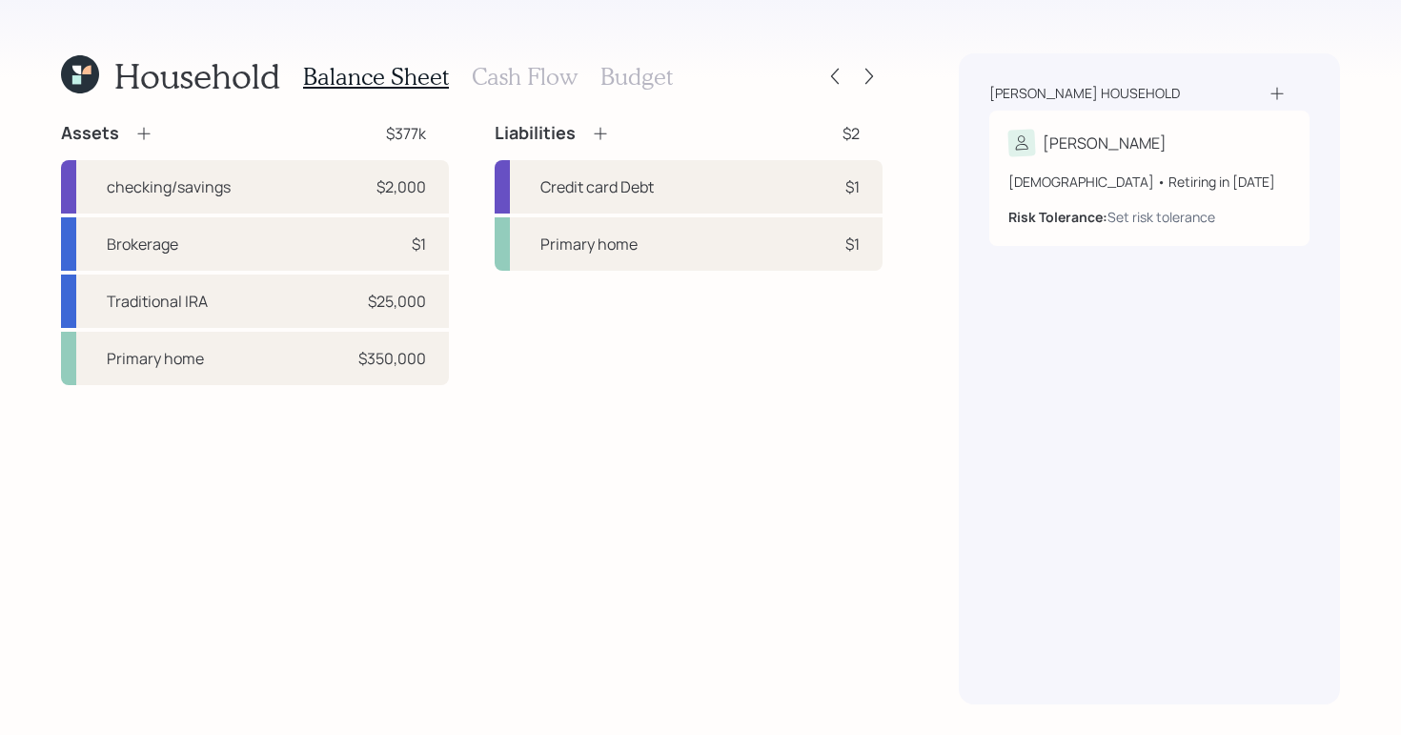
drag, startPoint x: 614, startPoint y: 133, endPoint x: 594, endPoint y: 138, distance: 20.8
click at [614, 133] on div "Liabilities $2" at bounding box center [689, 133] width 388 height 23
click at [596, 137] on icon at bounding box center [600, 133] width 19 height 19
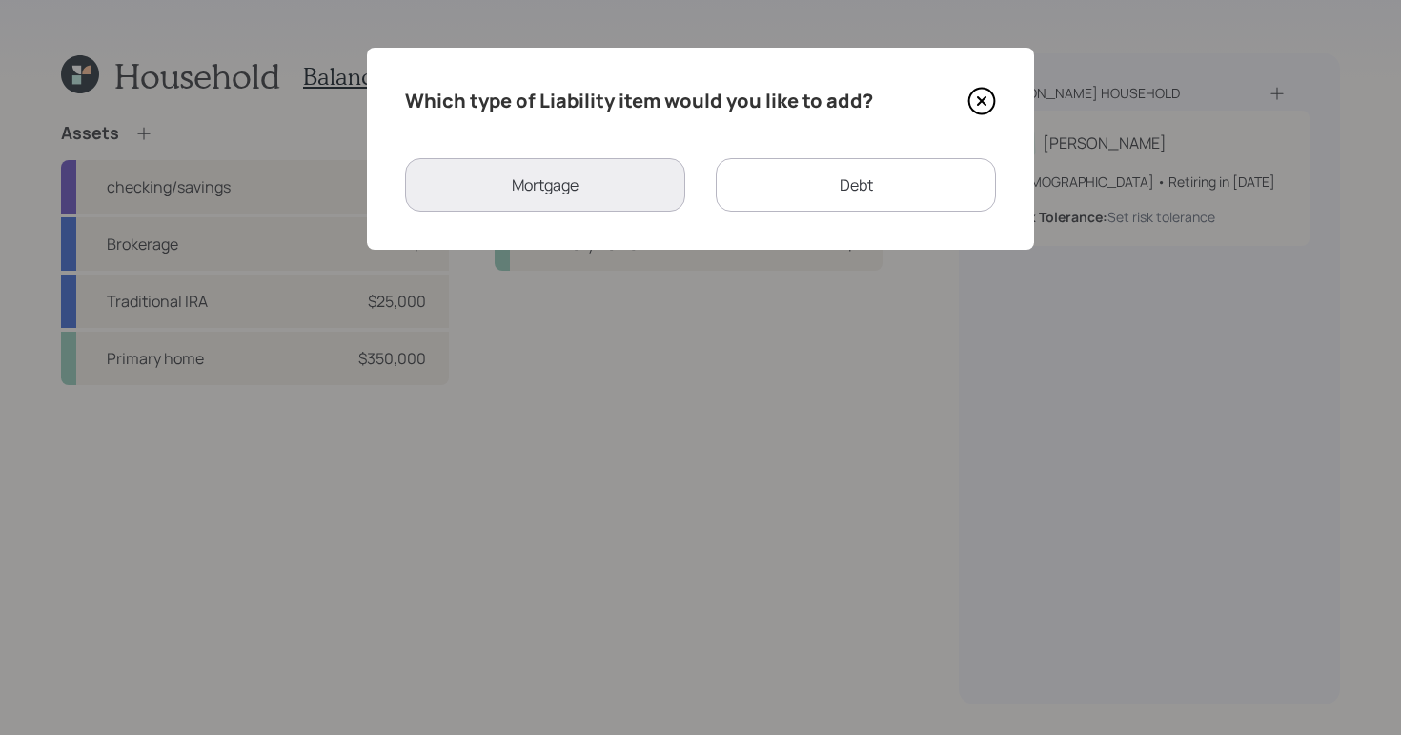
click at [801, 222] on div "Which type of Liability item would you like to add? Mortgage Debt" at bounding box center [700, 149] width 667 height 202
click at [808, 195] on div "Debt" at bounding box center [856, 184] width 280 height 53
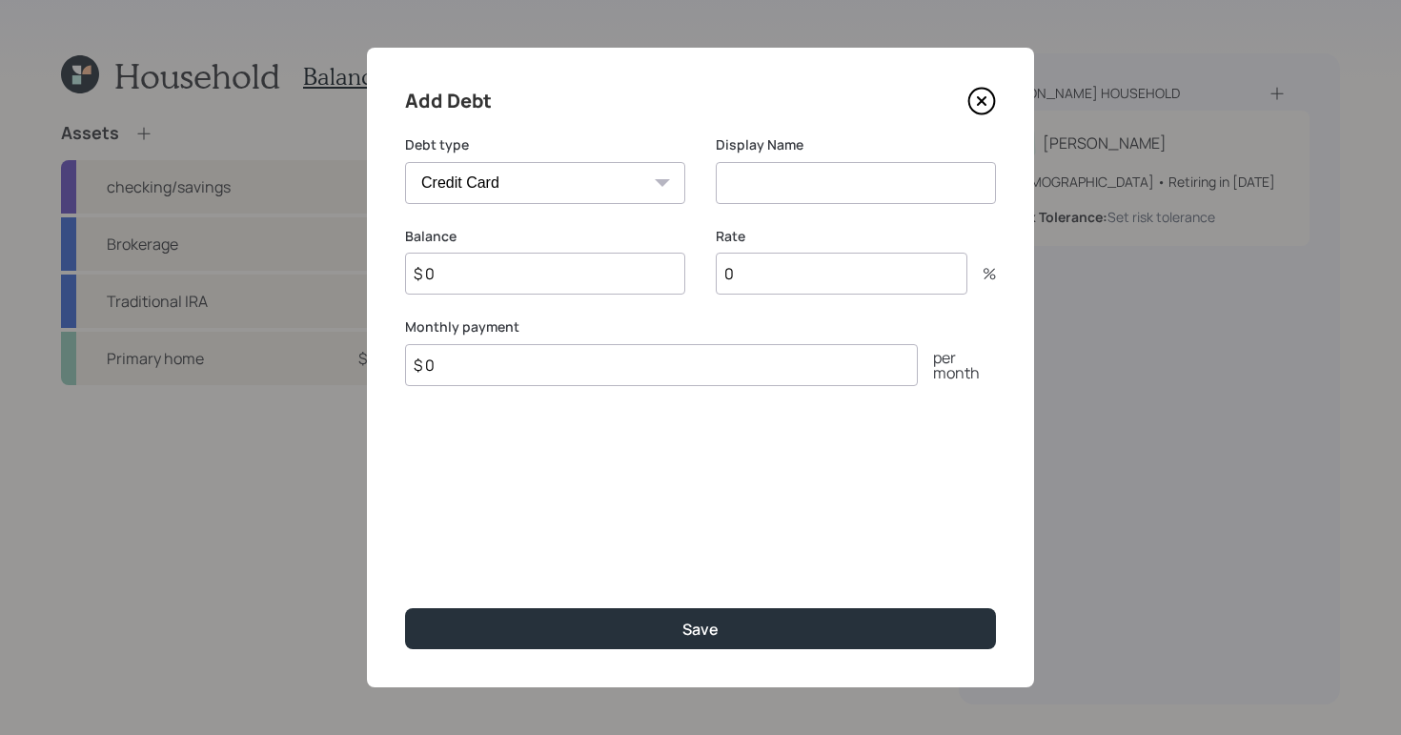
click at [657, 168] on select "Car Credit Card Medical Student Other" at bounding box center [545, 183] width 280 height 42
select select "car"
click at [405, 162] on select "Car Credit Card Medical Student Other" at bounding box center [545, 183] width 280 height 42
click at [823, 148] on label "Display Name" at bounding box center [856, 144] width 280 height 19
click at [805, 169] on input at bounding box center [856, 183] width 280 height 42
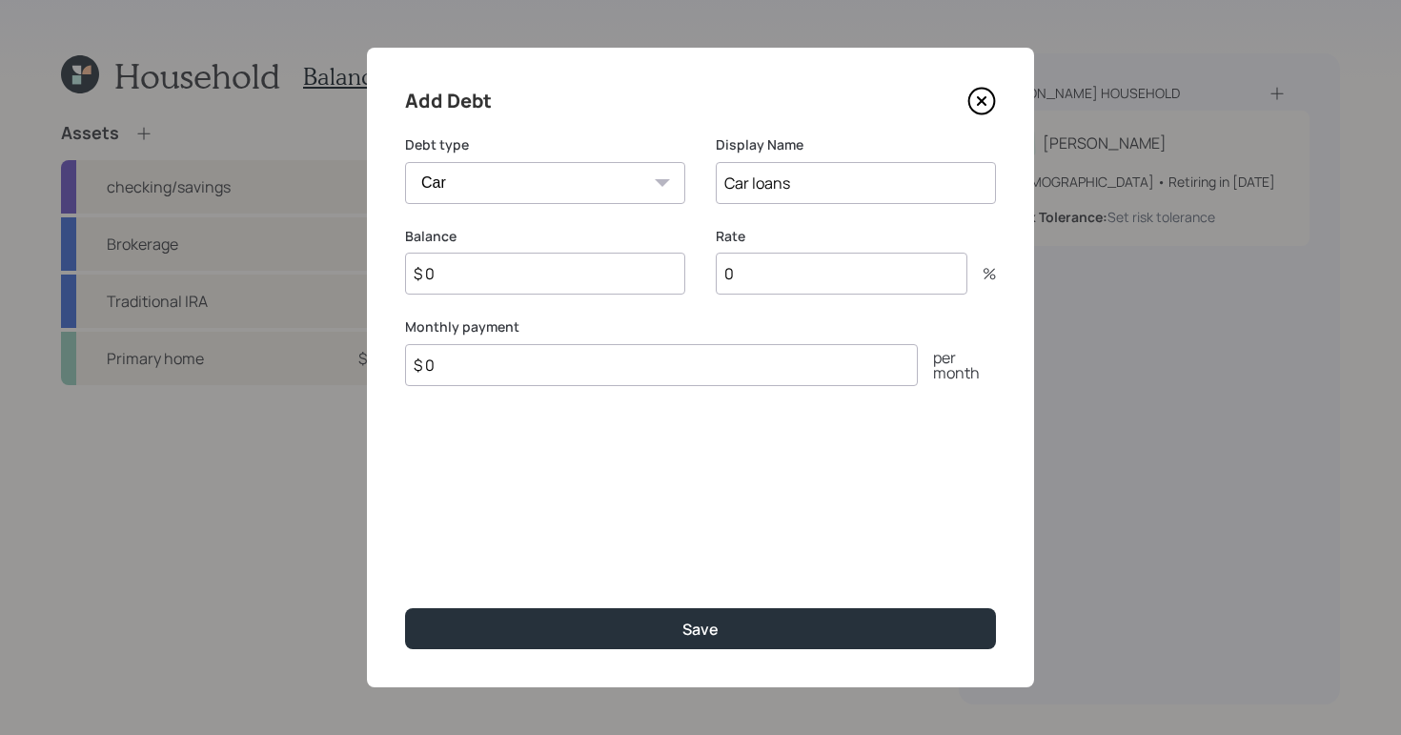
type input "Car loans"
click at [525, 253] on input "$ 0" at bounding box center [545, 274] width 280 height 42
click at [522, 280] on input "$ 0" at bounding box center [545, 274] width 280 height 42
type input "$ 950"
click at [807, 293] on input "0" at bounding box center [842, 274] width 252 height 42
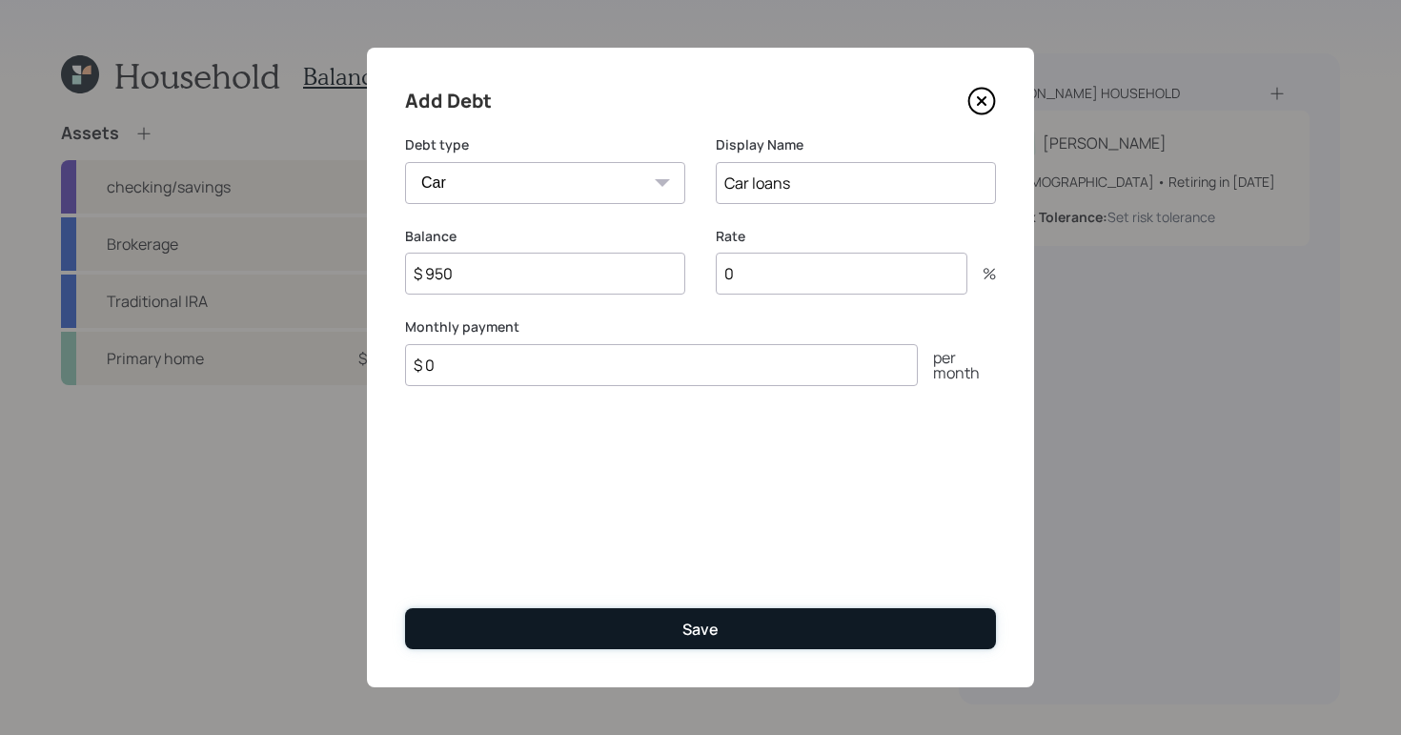
click at [767, 634] on button "Save" at bounding box center [700, 628] width 591 height 41
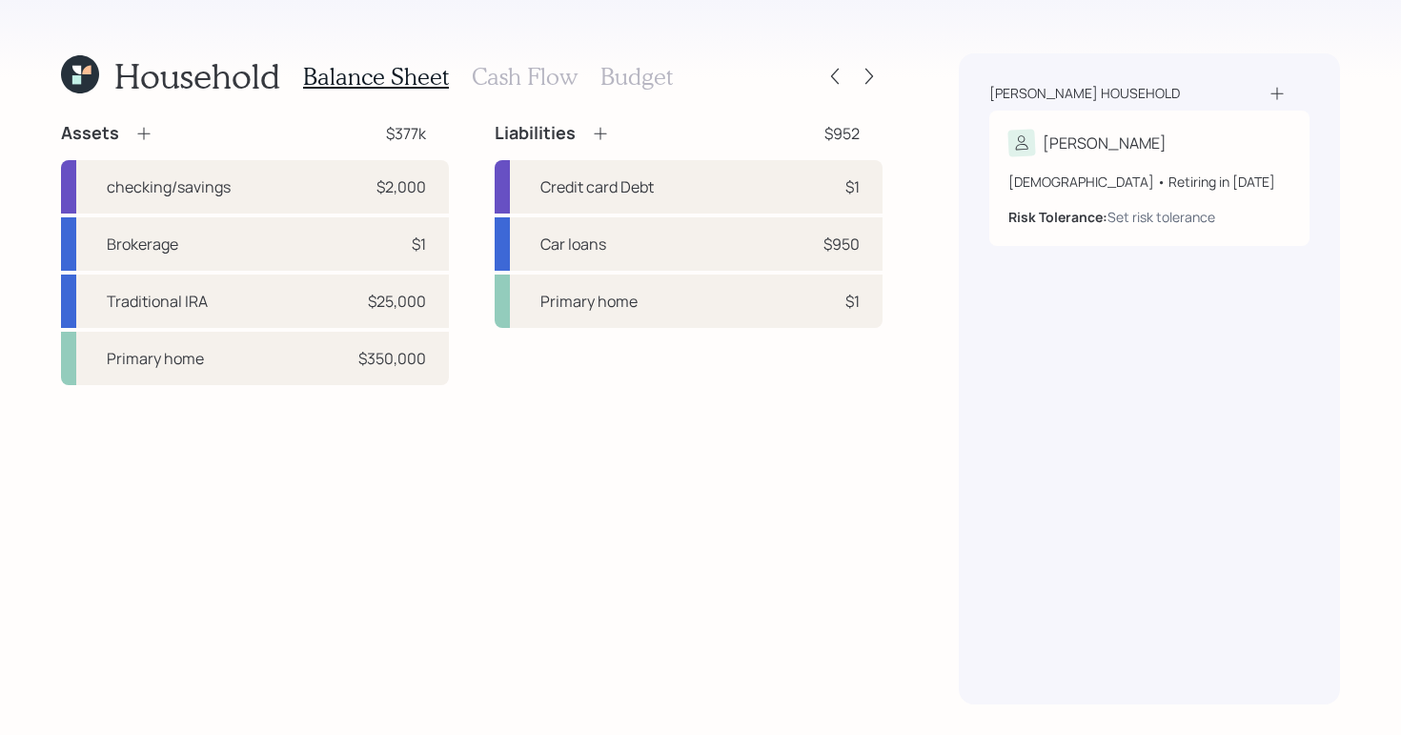
click at [542, 94] on div "Balance Sheet Cash Flow Budget" at bounding box center [488, 76] width 370 height 46
click at [554, 77] on h3 "Cash Flow" at bounding box center [525, 77] width 106 height 28
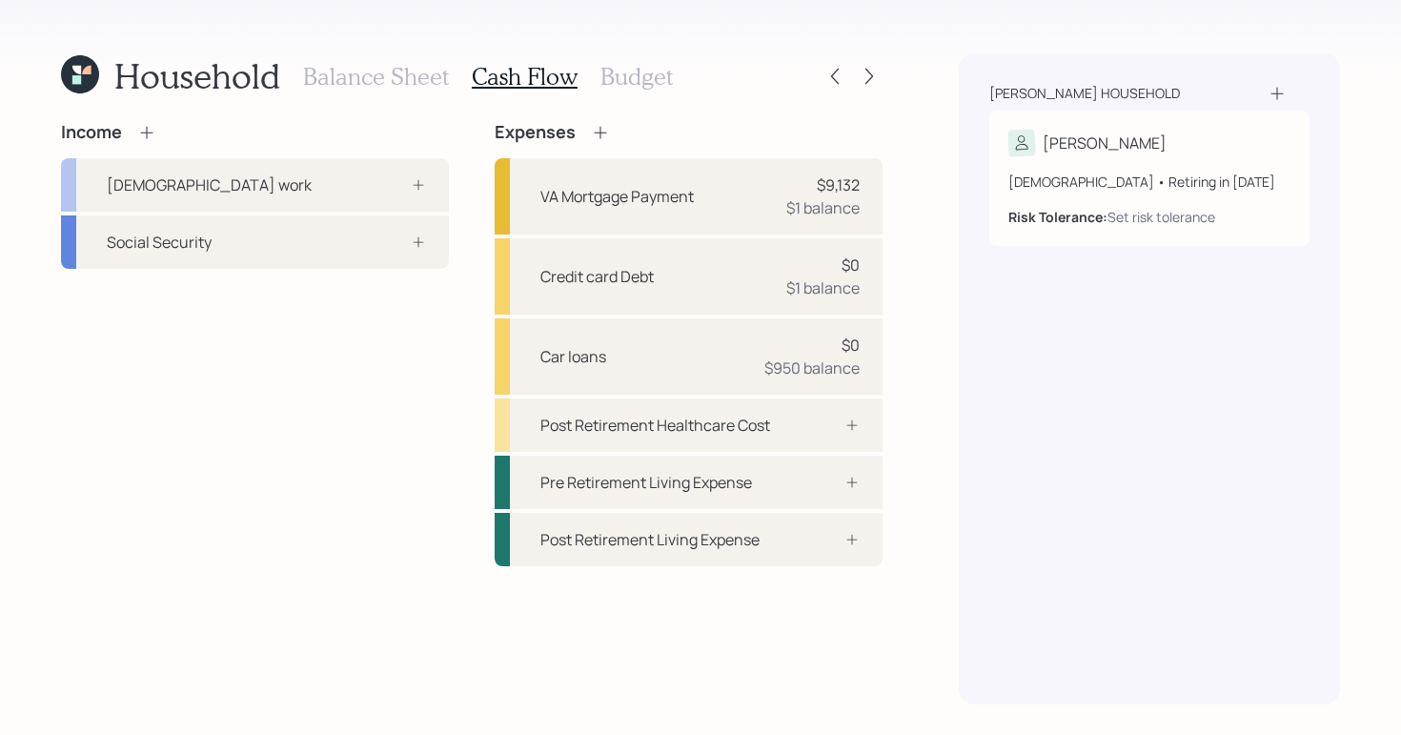
click at [396, 95] on div "Balance Sheet Cash Flow Budget" at bounding box center [488, 76] width 370 height 46
click at [405, 80] on h3 "Balance Sheet" at bounding box center [376, 77] width 146 height 28
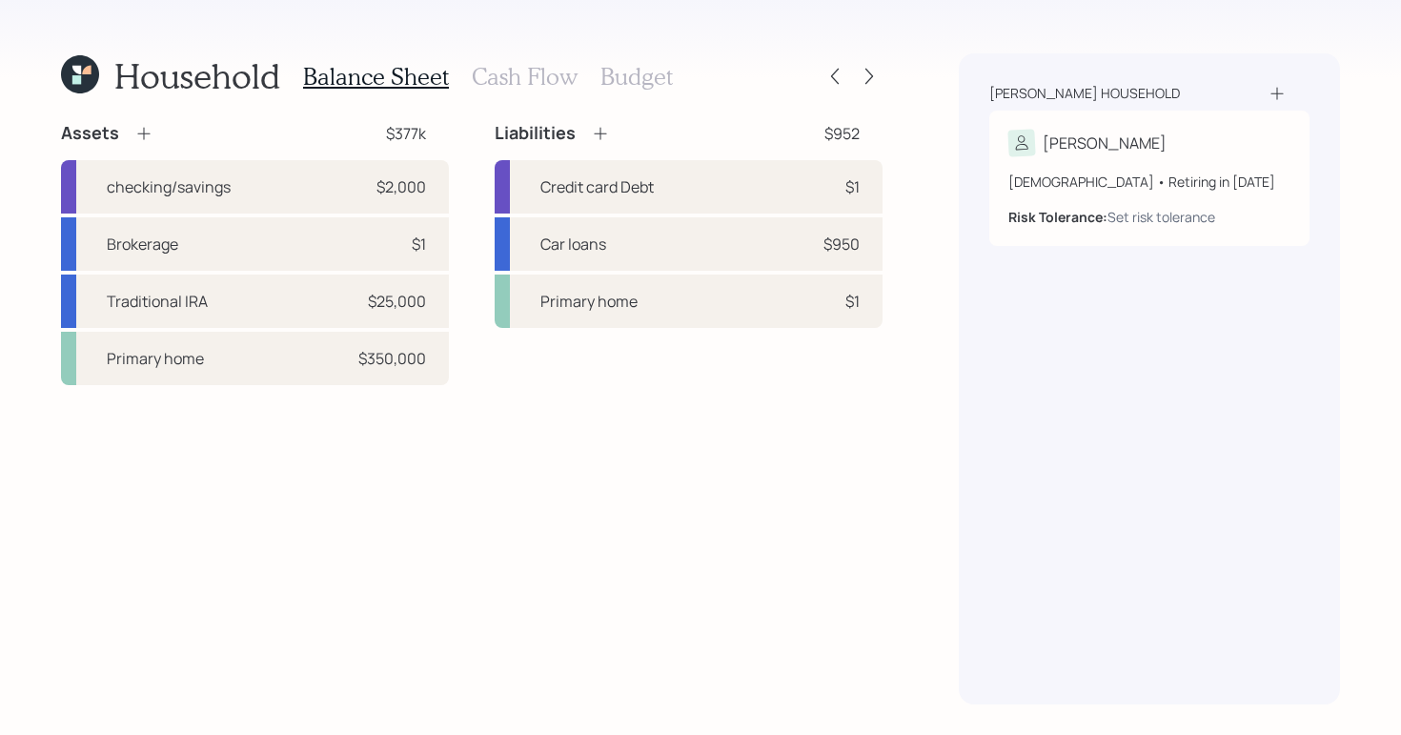
click at [536, 77] on h3 "Cash Flow" at bounding box center [525, 77] width 106 height 28
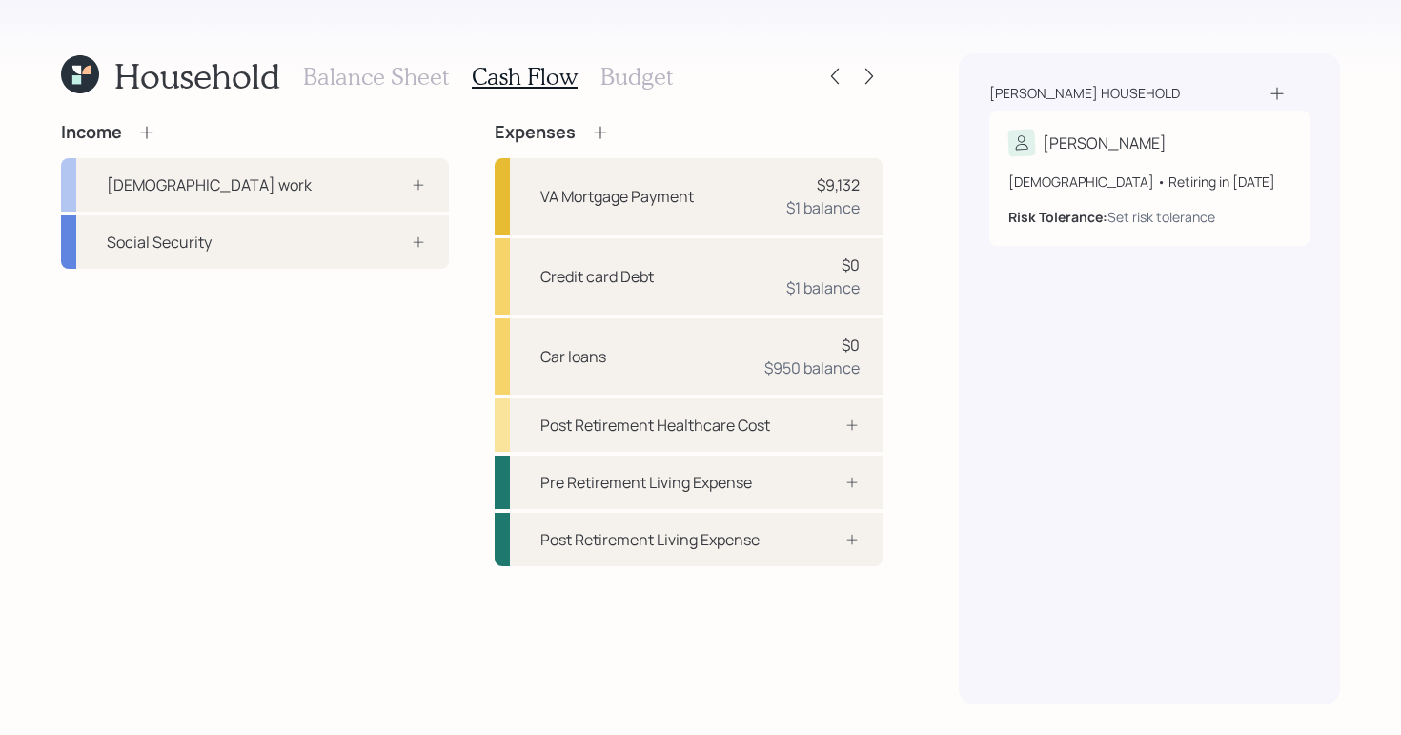
click at [604, 133] on icon at bounding box center [600, 132] width 19 height 19
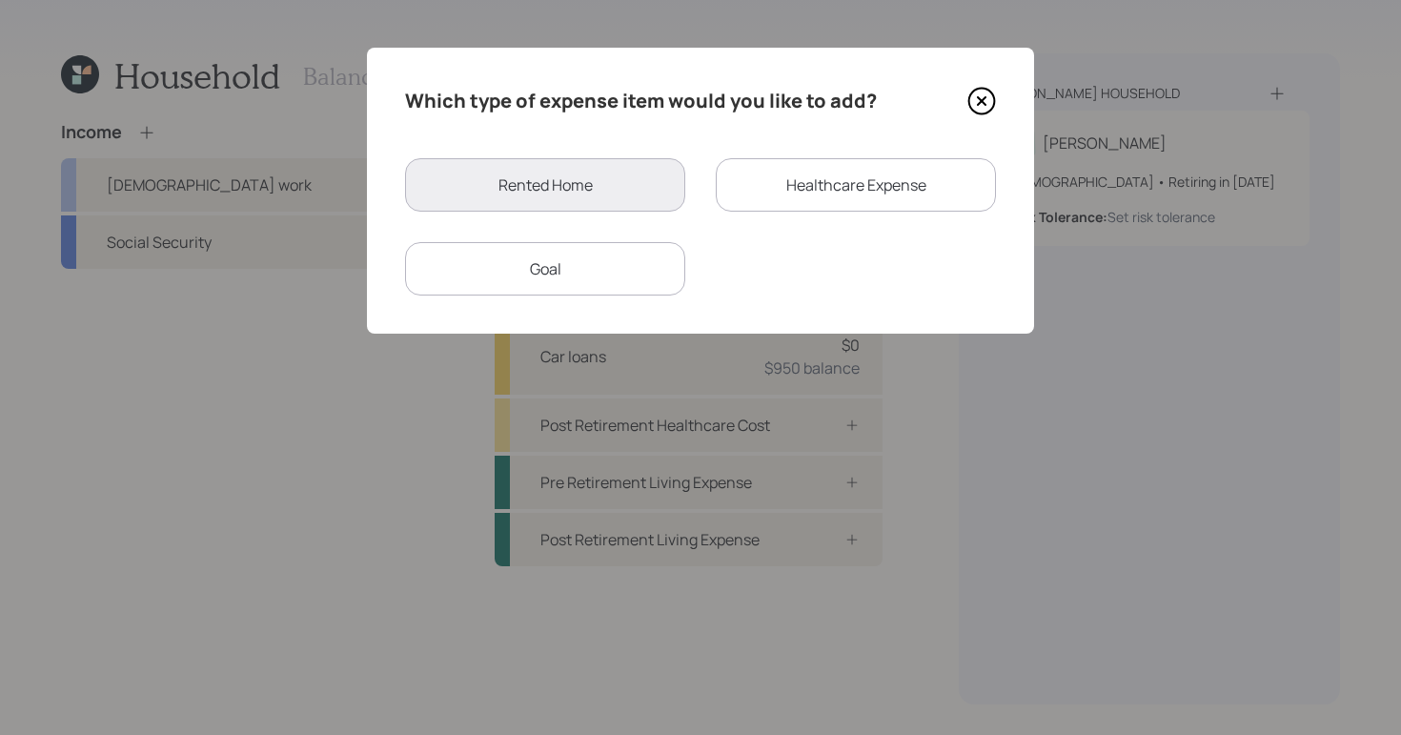
click at [964, 110] on div "Which type of expense item would you like to add?" at bounding box center [700, 101] width 591 height 31
click at [999, 102] on div "Which type of expense item would you like to add? Rented Home Healthcare Expens…" at bounding box center [700, 191] width 667 height 286
click at [971, 99] on icon at bounding box center [982, 101] width 29 height 29
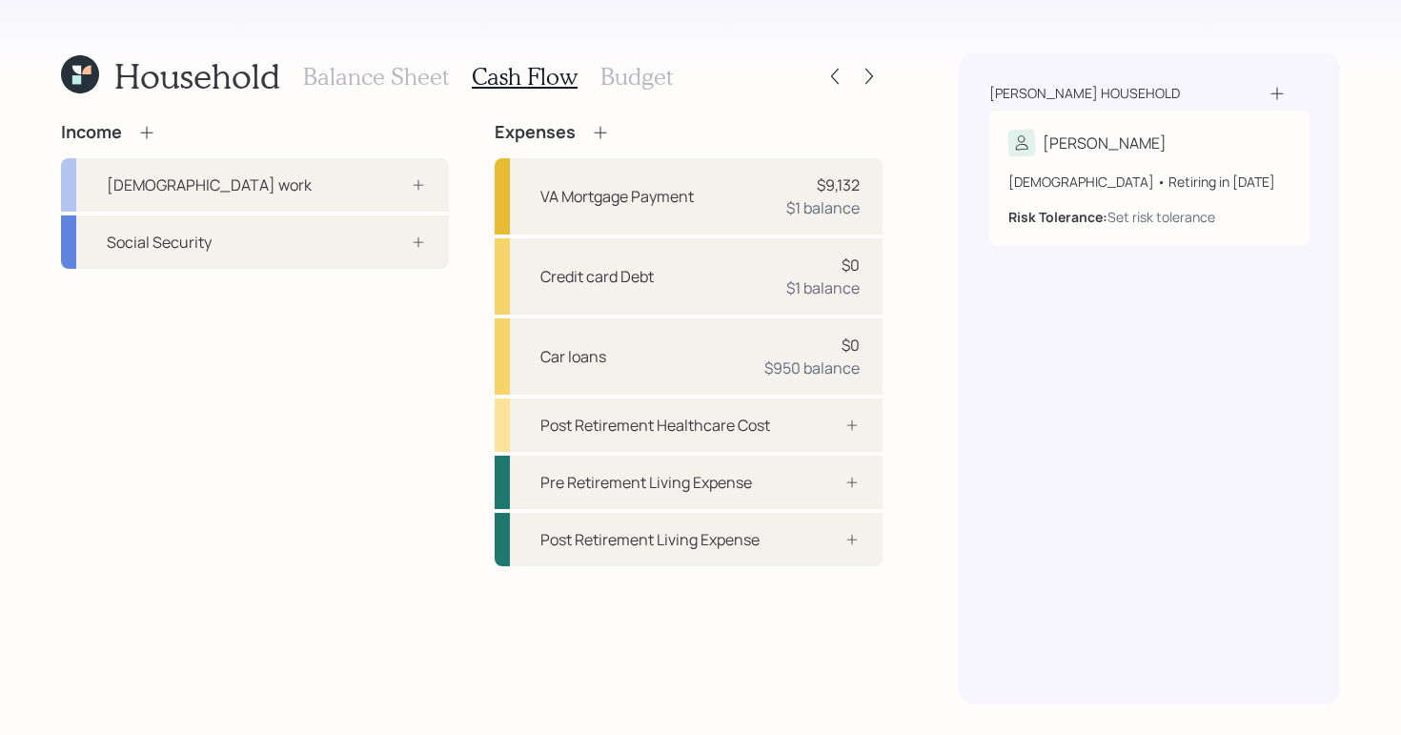
click at [430, 78] on h3 "Balance Sheet" at bounding box center [376, 77] width 146 height 28
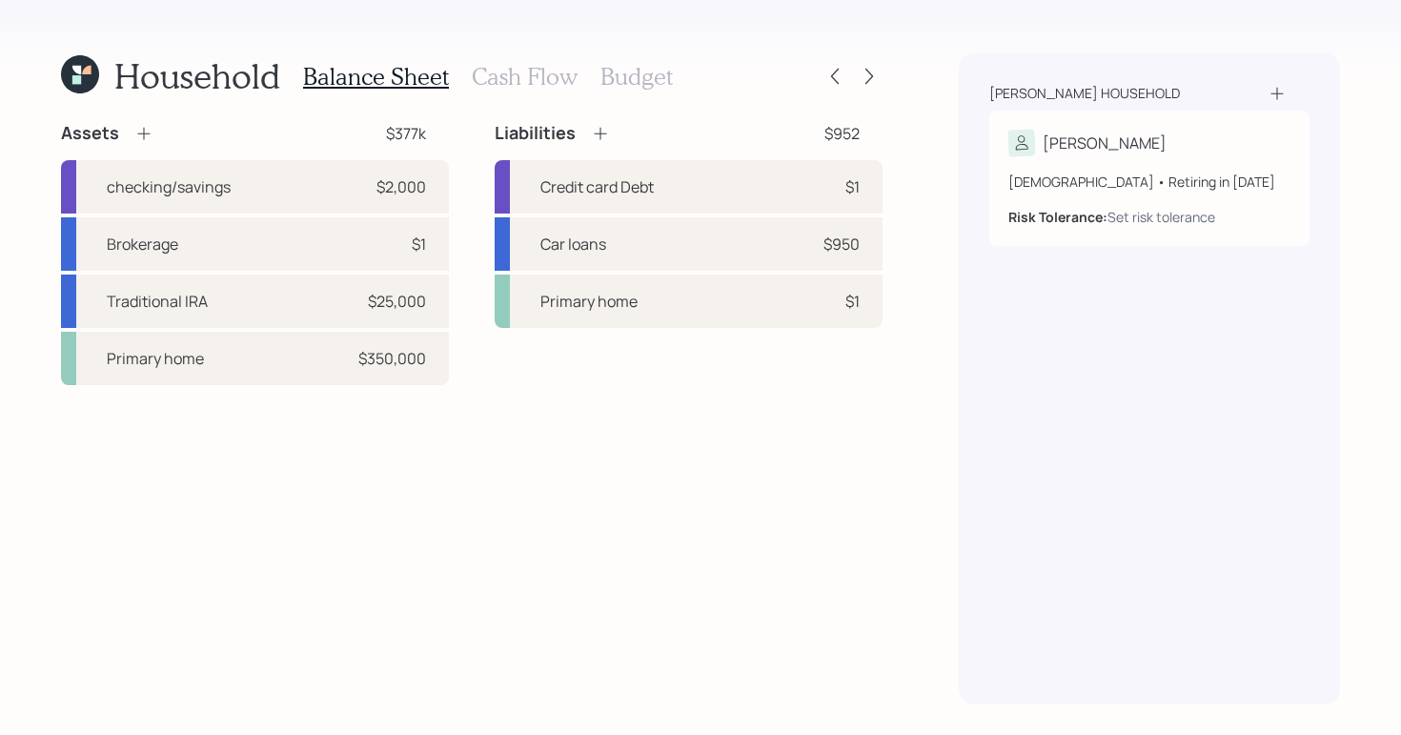
click at [602, 137] on icon at bounding box center [600, 133] width 19 height 19
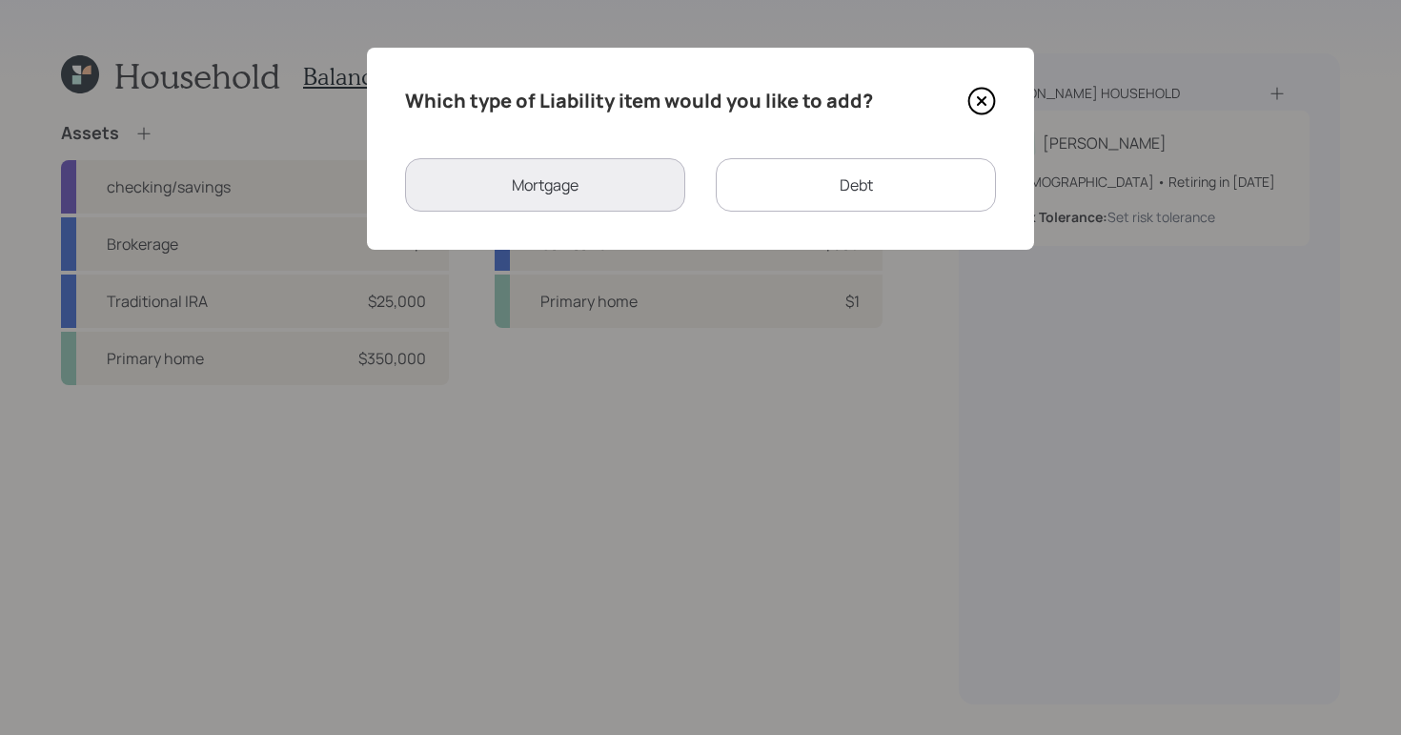
click at [808, 183] on div "Debt" at bounding box center [856, 184] width 280 height 53
select select "credit_card"
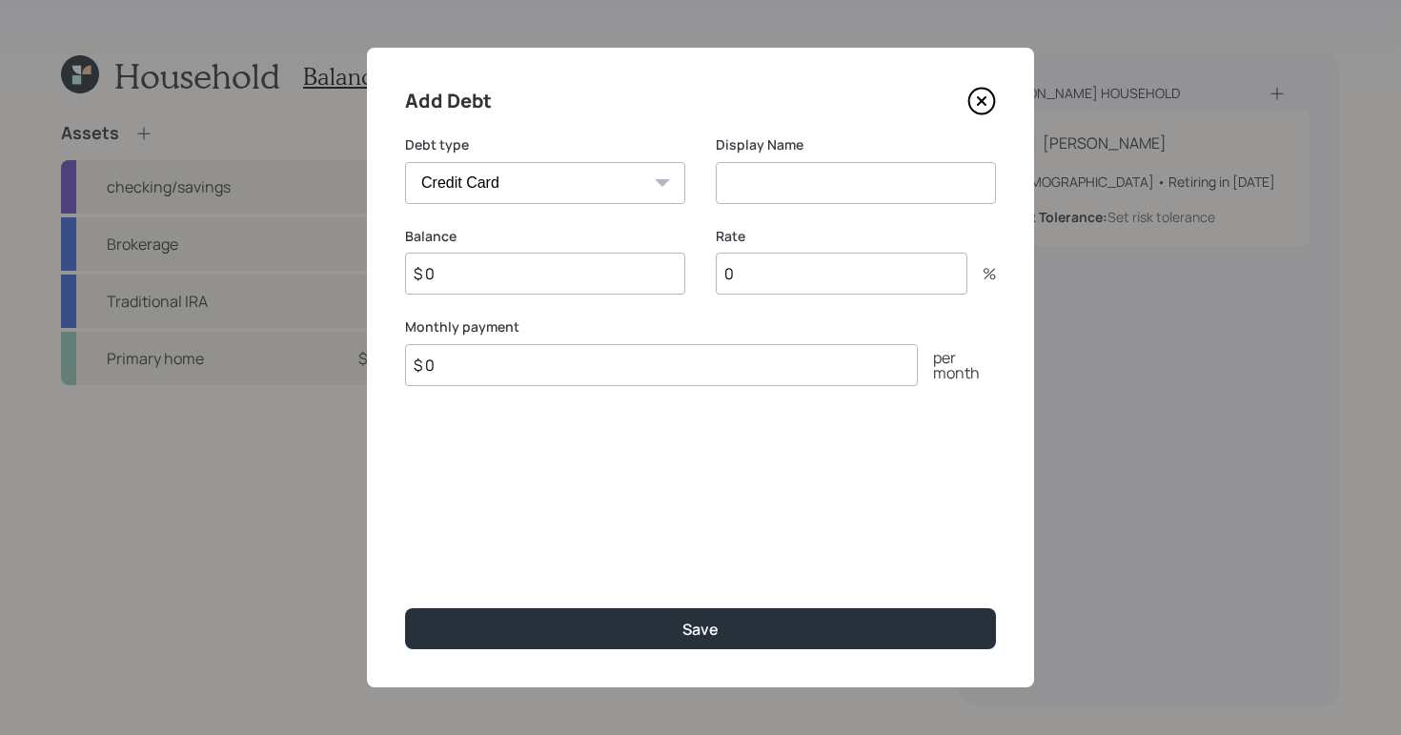
click at [654, 204] on div "Debt type Car Credit Card Medical Student Other" at bounding box center [545, 181] width 280 height 92
click at [654, 194] on select "Car Credit Card Medical Student Other" at bounding box center [545, 183] width 280 height 42
click at [976, 108] on icon at bounding box center [982, 101] width 29 height 29
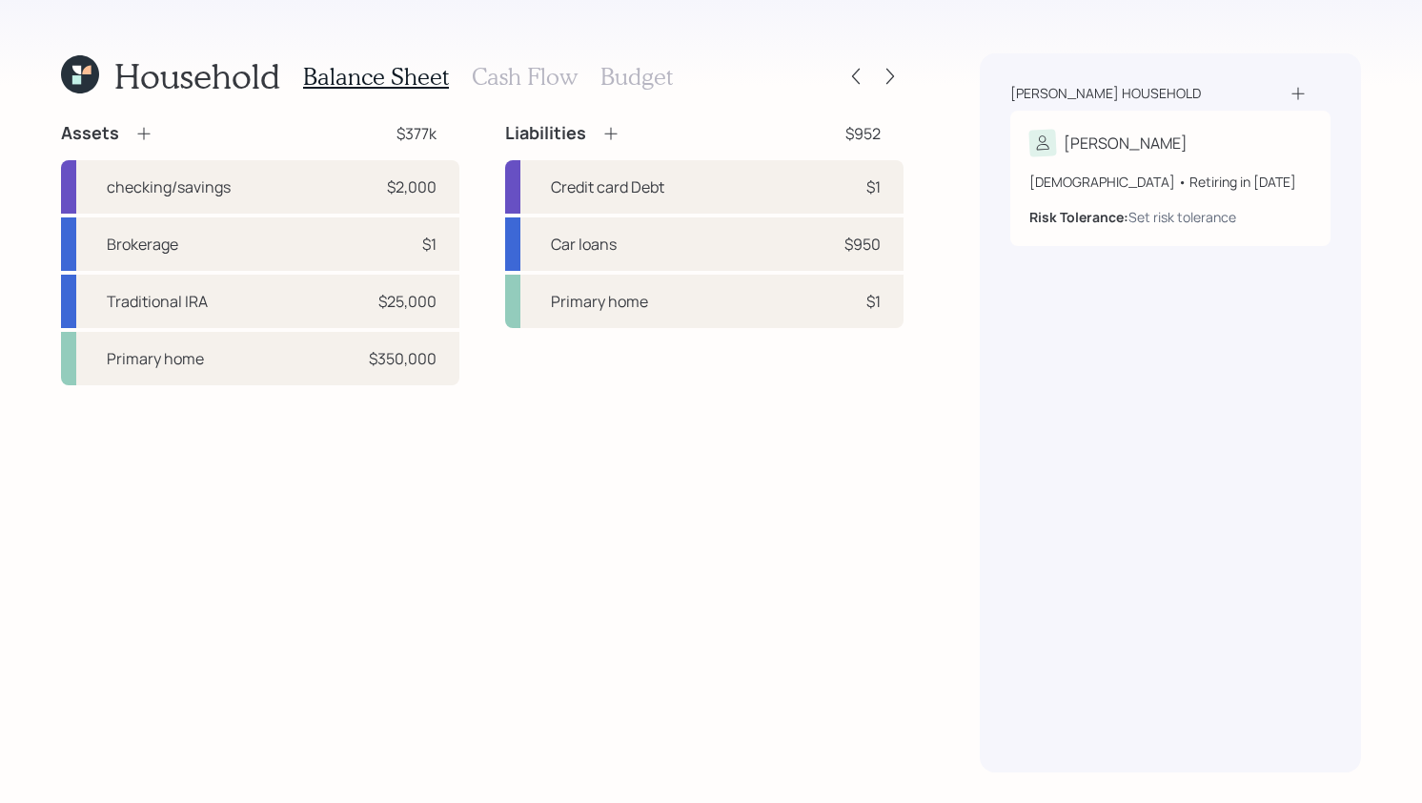
click at [607, 129] on icon at bounding box center [611, 133] width 19 height 19
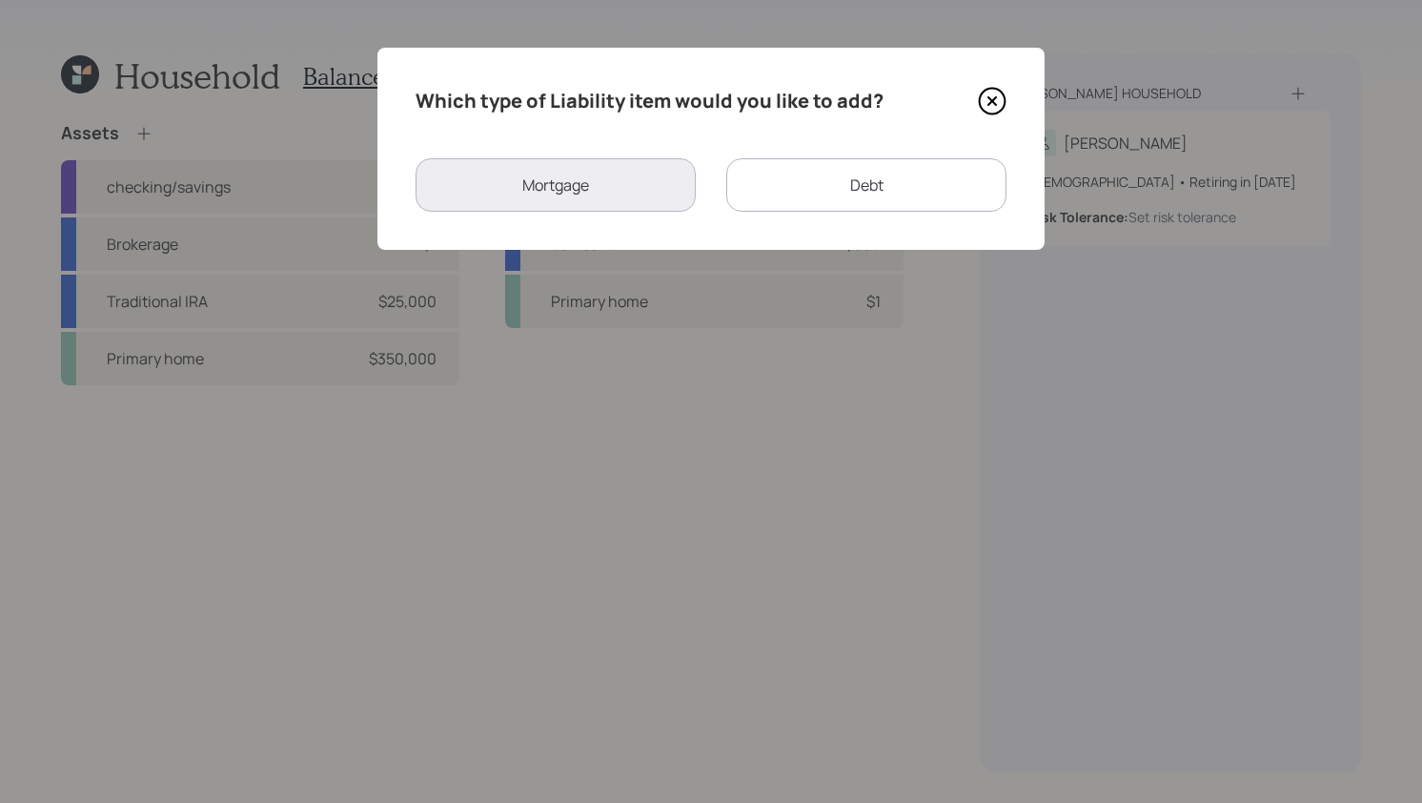
click at [910, 173] on div "Debt" at bounding box center [866, 184] width 280 height 53
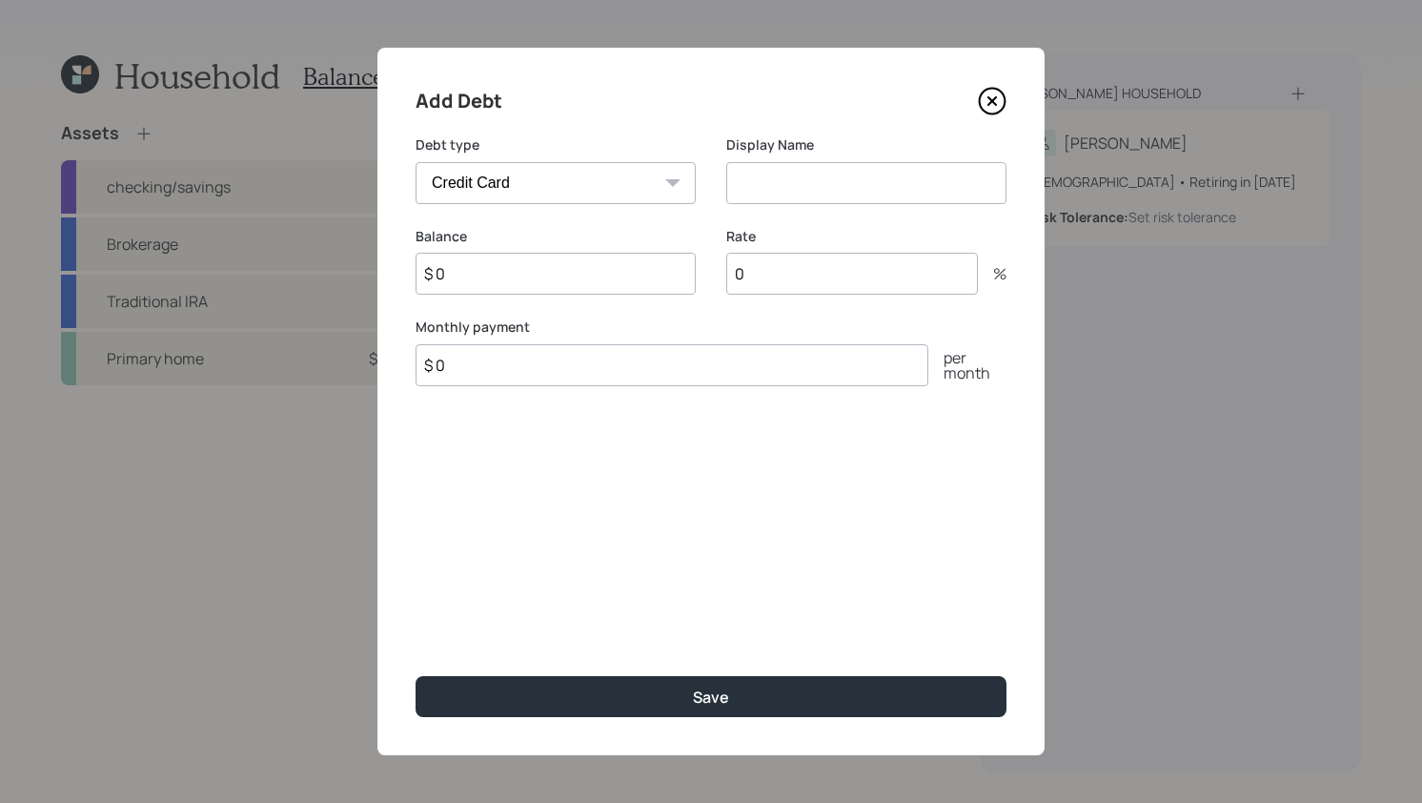
click at [663, 171] on select "Car Credit Card Medical Student Other" at bounding box center [556, 183] width 280 height 42
select select "other"
click at [416, 162] on select "Car Credit Card Medical Student Other" at bounding box center [556, 183] width 280 height 42
click at [751, 183] on input at bounding box center [866, 183] width 280 height 42
type input "Equity Loan"
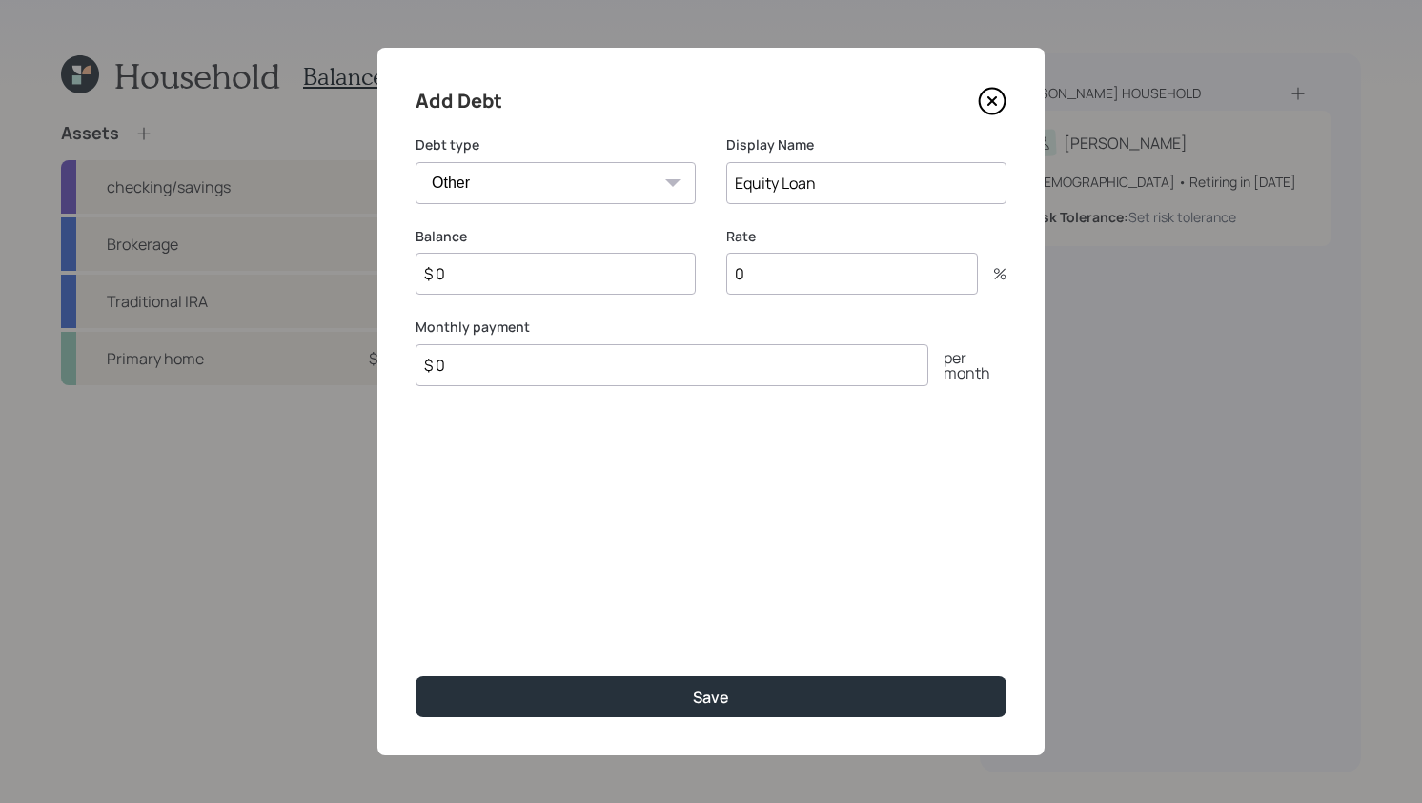
click at [606, 274] on input "$ 0" at bounding box center [556, 274] width 280 height 42
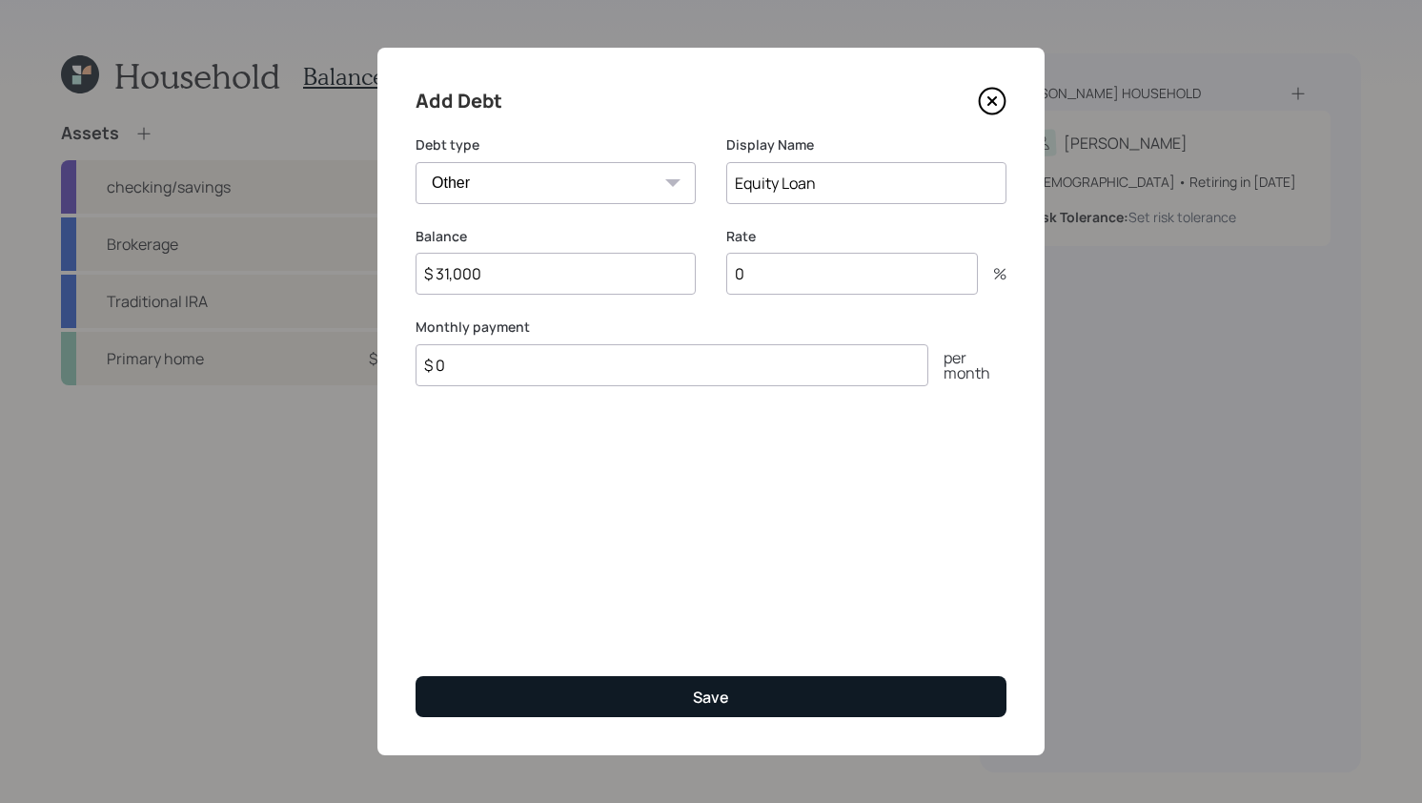
type input "$ 31,000"
click at [678, 709] on button "Save" at bounding box center [711, 696] width 591 height 41
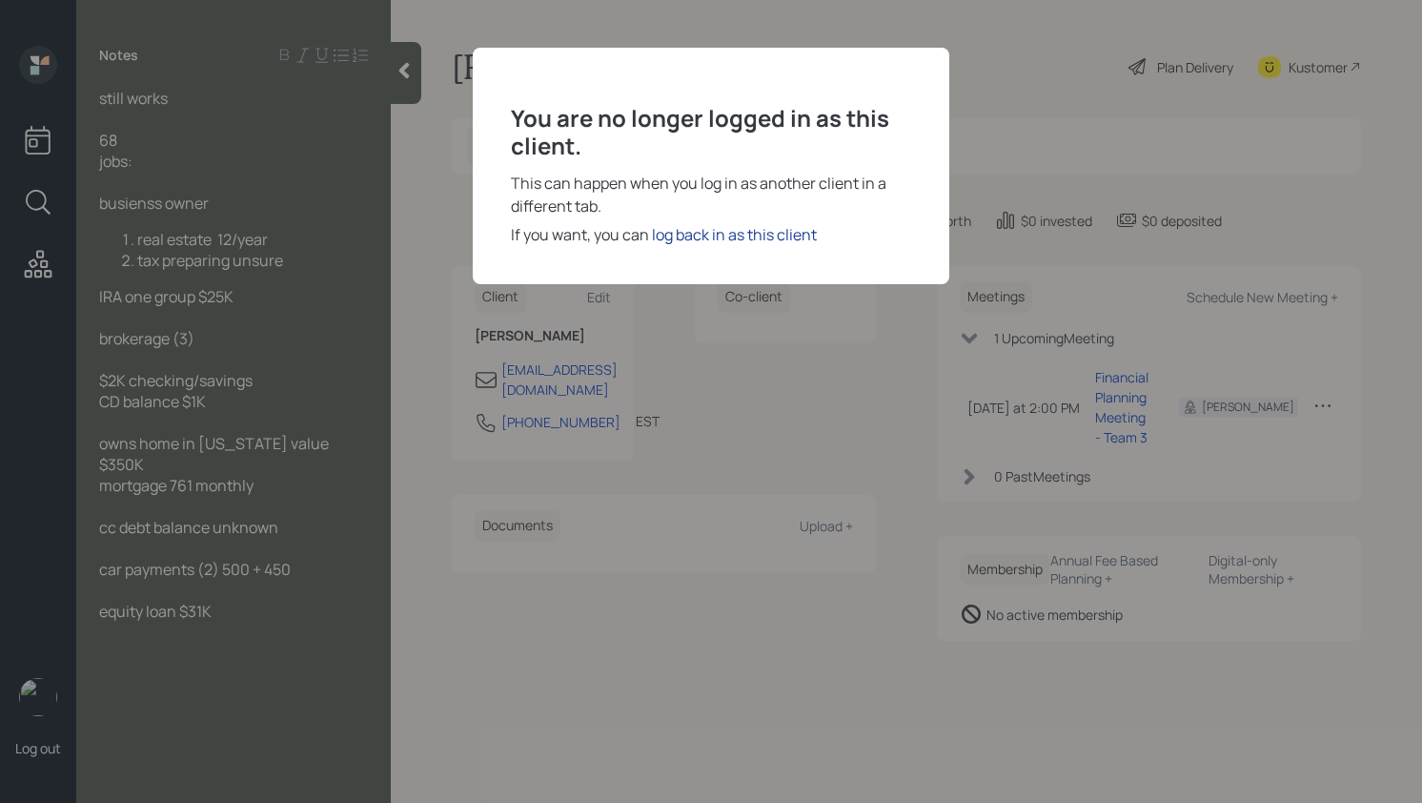
click at [744, 241] on div "log back in as this client" at bounding box center [734, 234] width 165 height 23
